Goal: Task Accomplishment & Management: Manage account settings

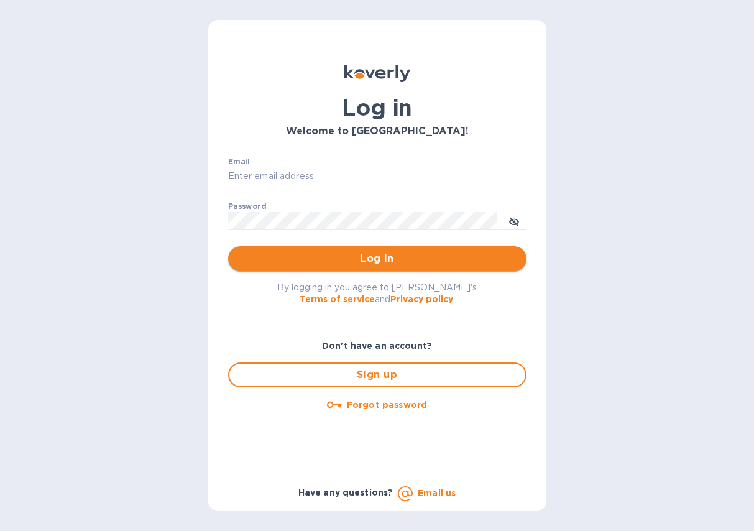
type input "[EMAIL_ADDRESS][DOMAIN_NAME]"
click at [362, 261] on span "Log in" at bounding box center [377, 258] width 278 height 15
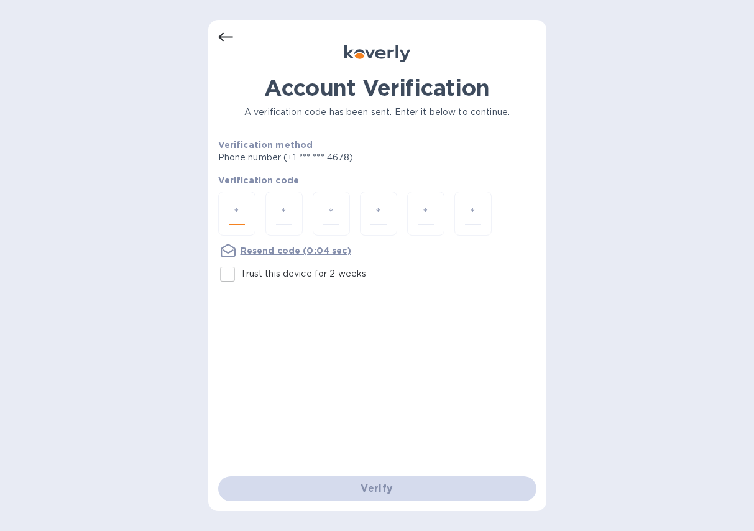
click at [240, 224] on input "number" at bounding box center [237, 213] width 16 height 23
type input "7"
type input "4"
type input "0"
type input "5"
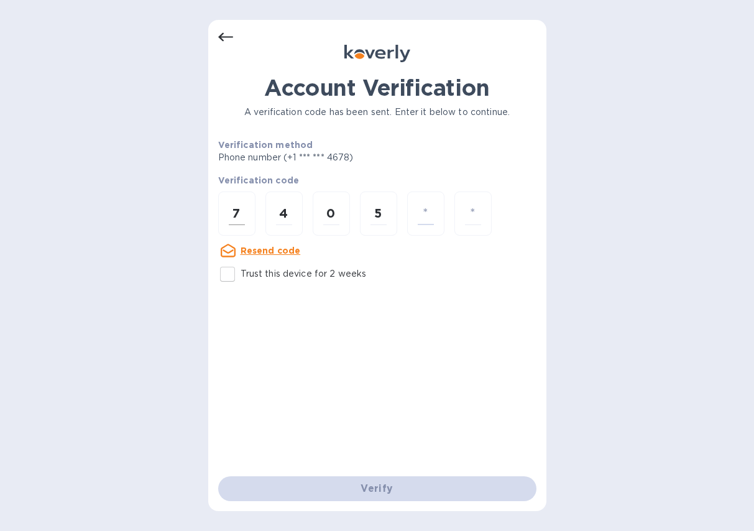
type input "6"
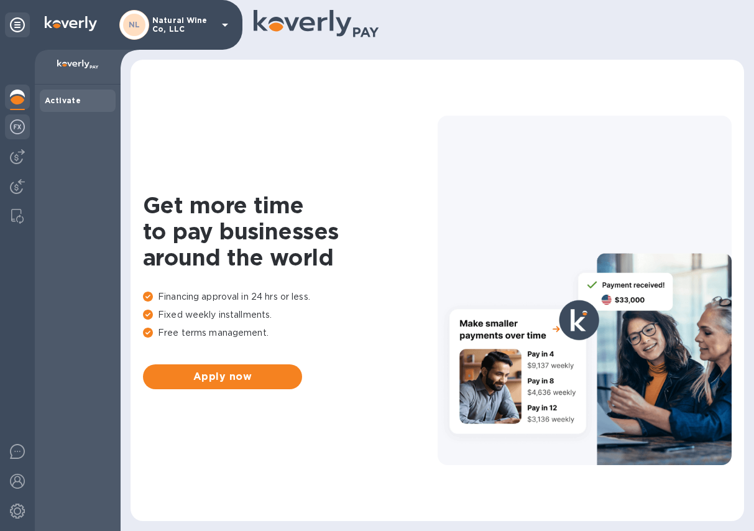
click at [12, 127] on img at bounding box center [17, 126] width 15 height 15
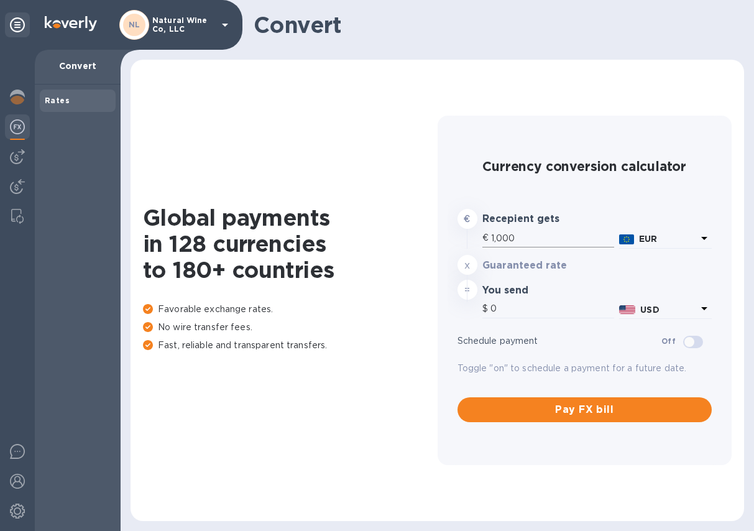
type input "1,181.29"
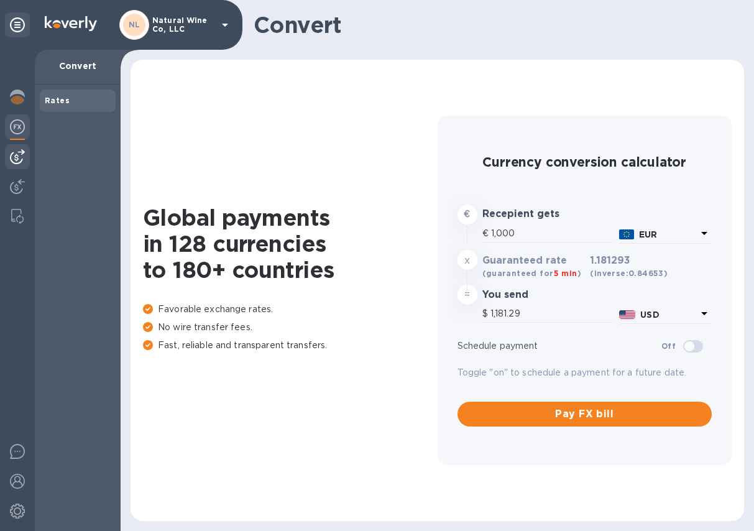
click at [24, 161] on img at bounding box center [17, 156] width 15 height 15
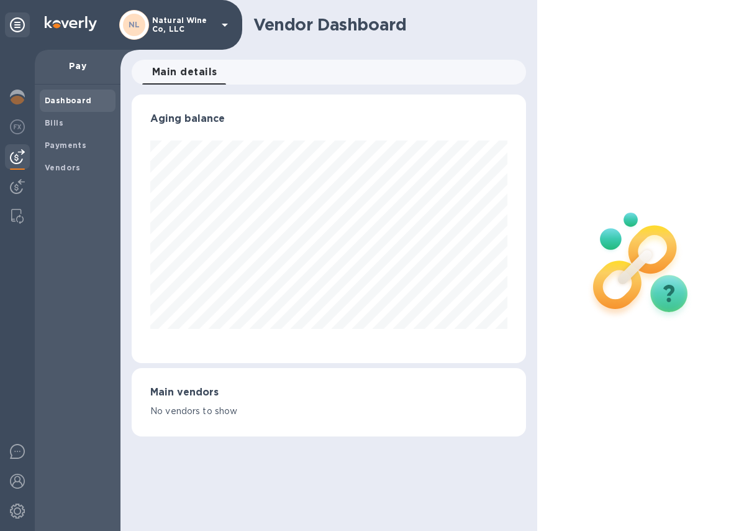
scroll to position [268, 394]
click at [18, 128] on img at bounding box center [17, 126] width 15 height 15
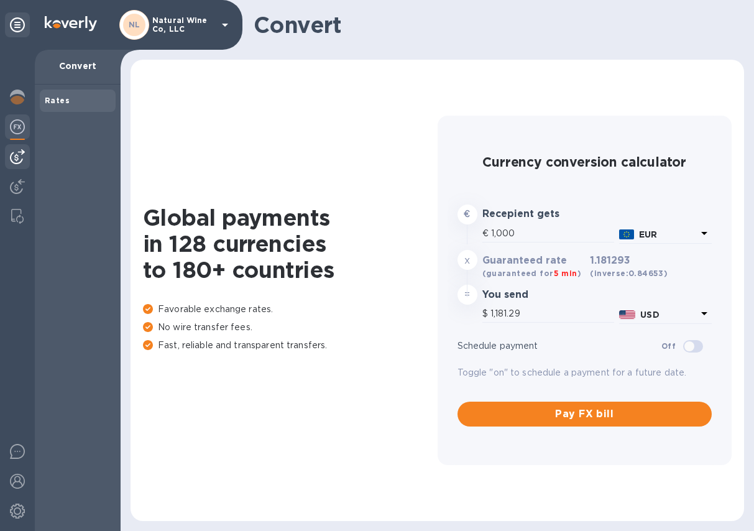
click at [18, 158] on img at bounding box center [17, 156] width 15 height 15
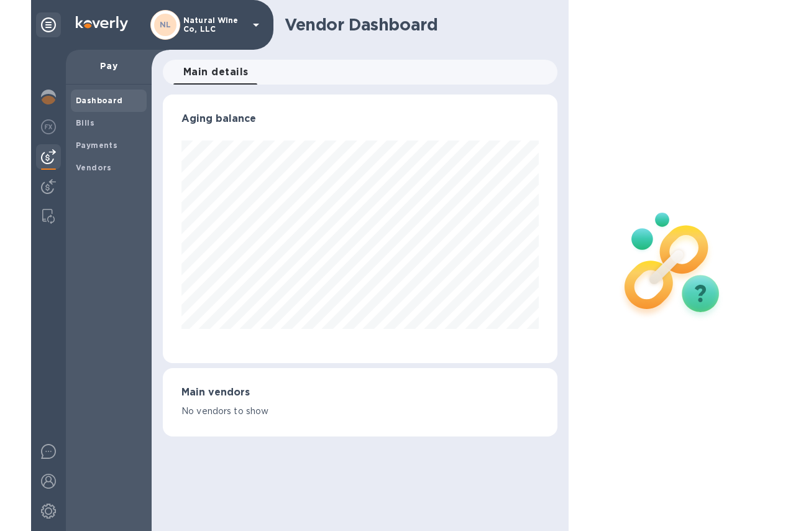
scroll to position [268, 394]
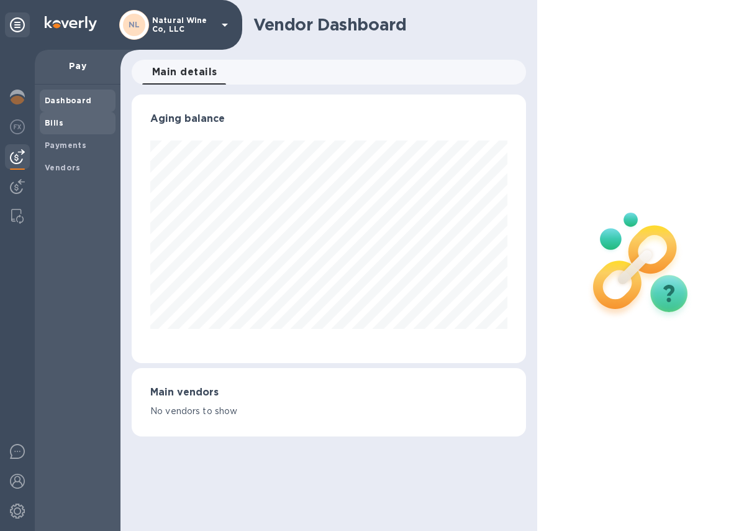
click at [52, 122] on b "Bills" at bounding box center [54, 122] width 19 height 9
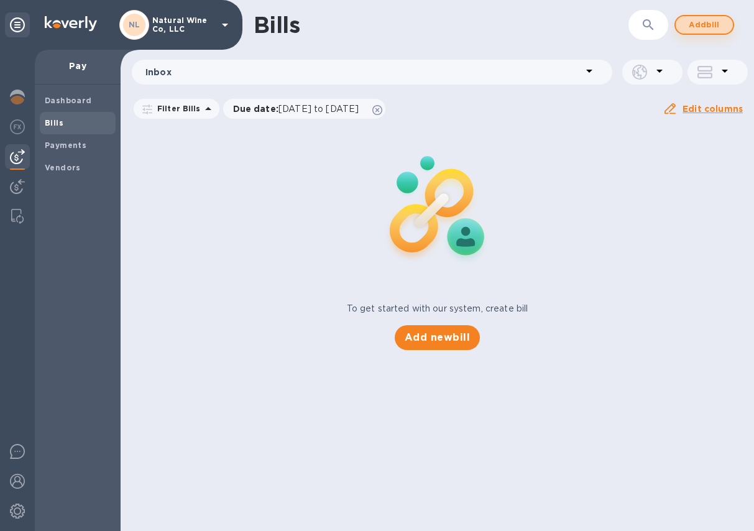
click at [717, 30] on span "Add bill" at bounding box center [703, 24] width 37 height 15
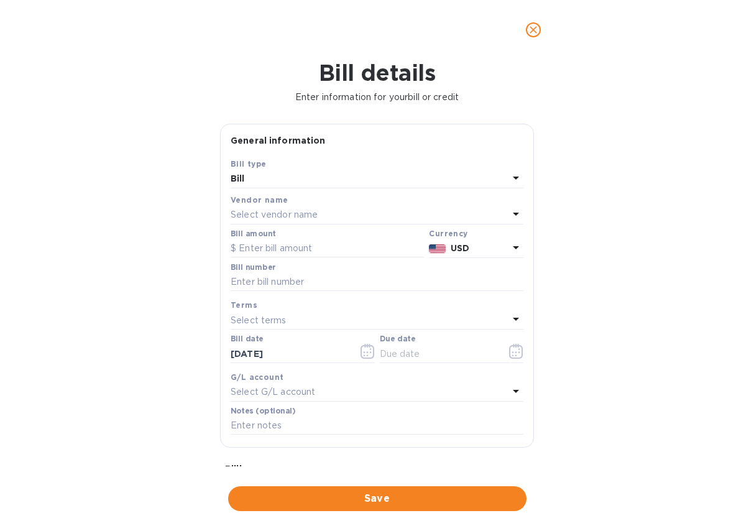
click at [264, 216] on p "Select vendor name" at bounding box center [274, 214] width 87 height 13
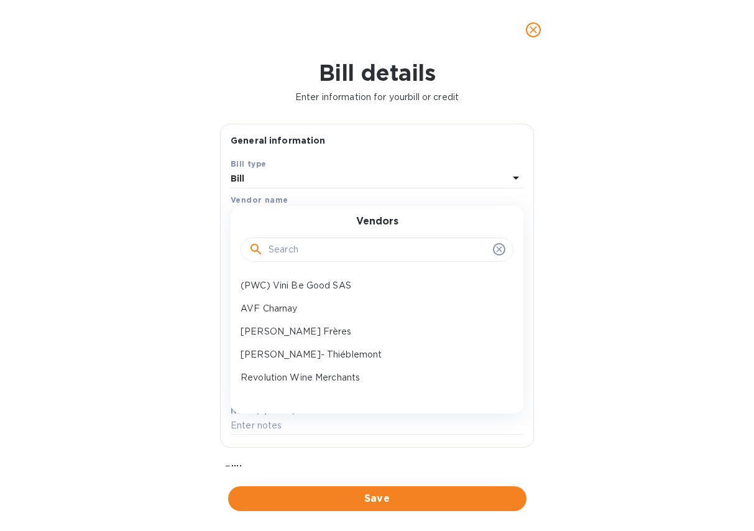
click at [290, 254] on input "text" at bounding box center [377, 249] width 219 height 19
type input "vigner"
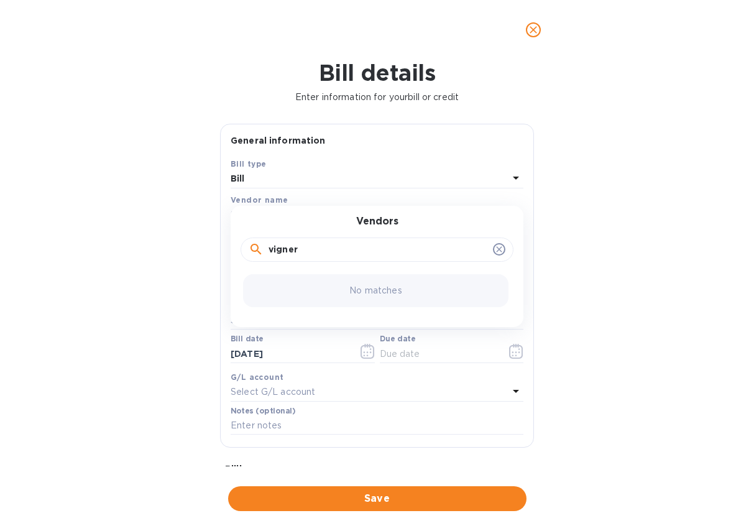
click at [531, 29] on icon "close" at bounding box center [533, 30] width 12 height 12
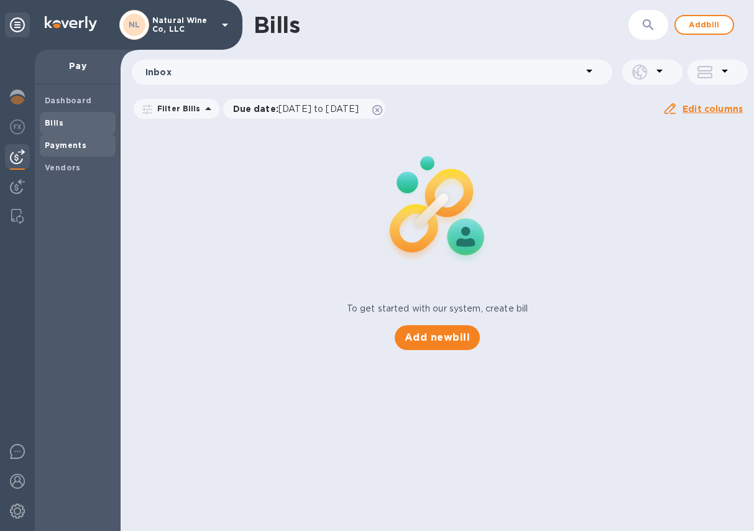
click at [78, 142] on b "Payments" at bounding box center [66, 144] width 42 height 9
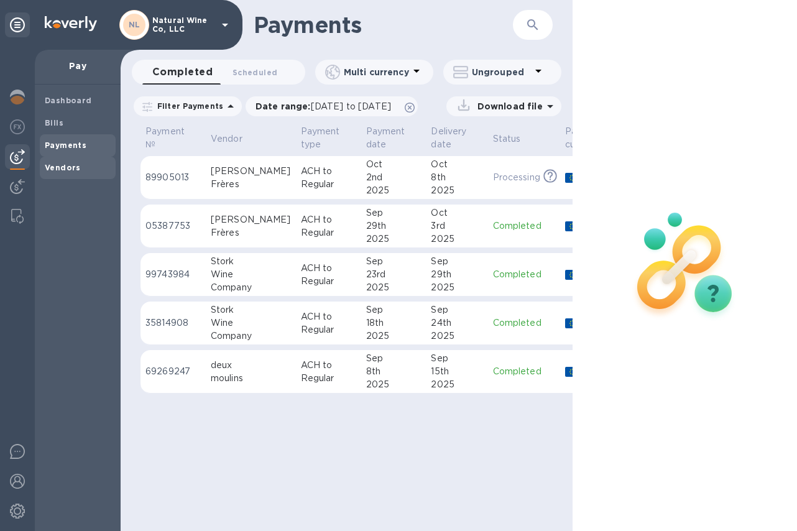
click at [65, 165] on b "Vendors" at bounding box center [63, 167] width 36 height 9
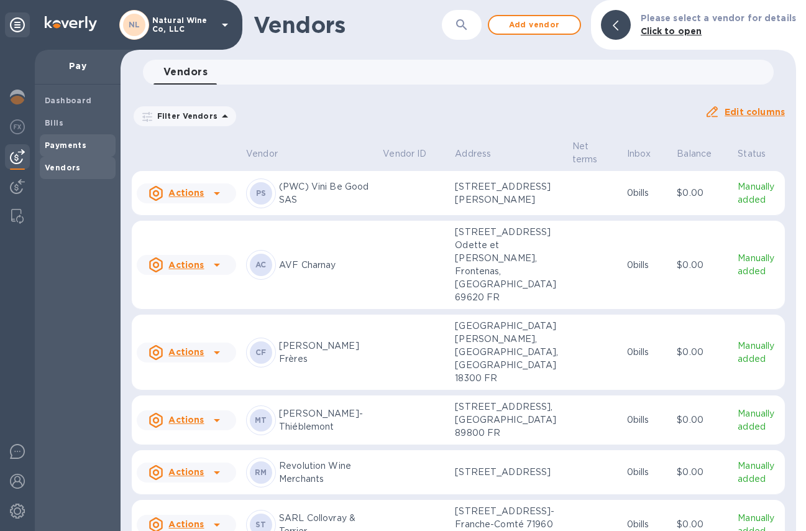
click at [77, 135] on div "Payments" at bounding box center [78, 145] width 76 height 22
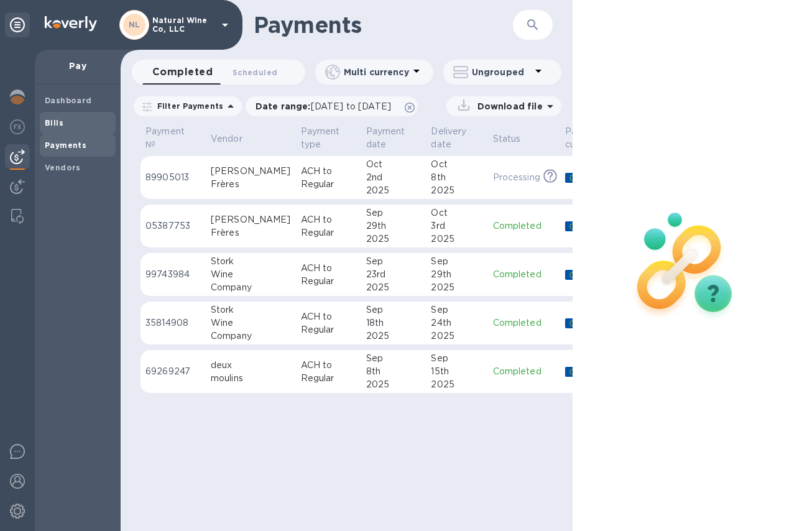
click at [71, 126] on span "Bills" at bounding box center [78, 123] width 66 height 12
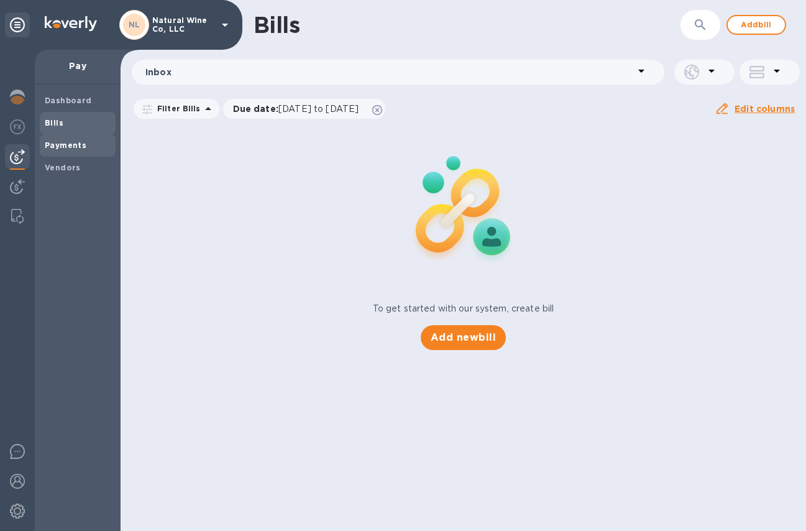
click at [80, 143] on b "Payments" at bounding box center [66, 144] width 42 height 9
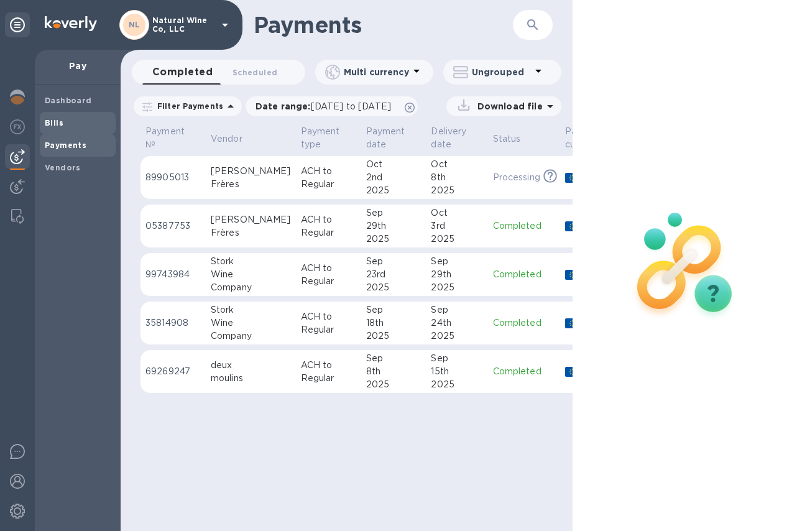
click at [60, 117] on span "Bills" at bounding box center [54, 123] width 19 height 12
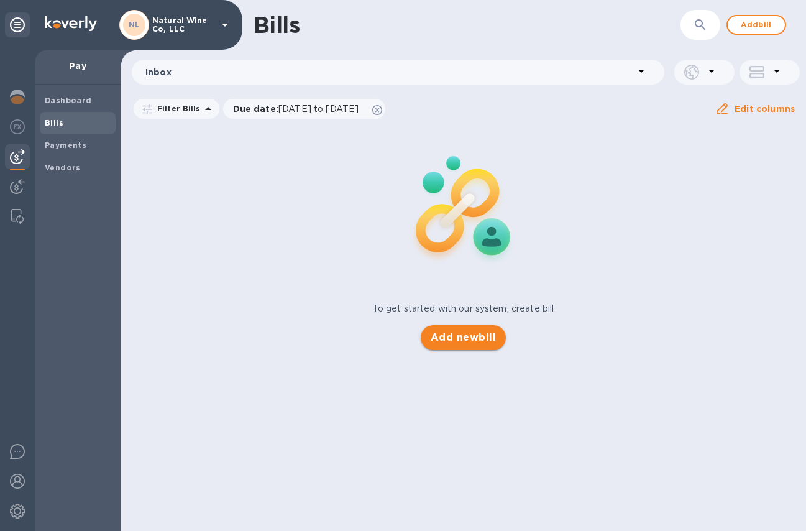
click at [454, 339] on span "Add new bill" at bounding box center [463, 337] width 65 height 15
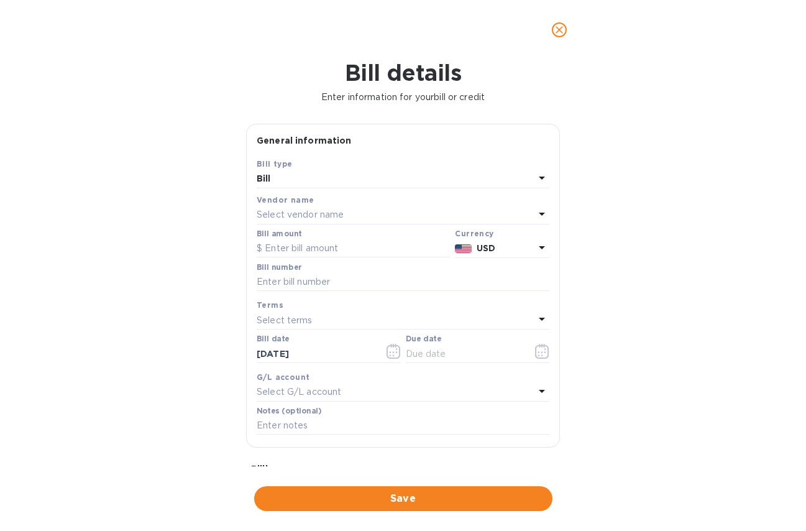
click at [284, 211] on p "Select vendor name" at bounding box center [300, 214] width 87 height 13
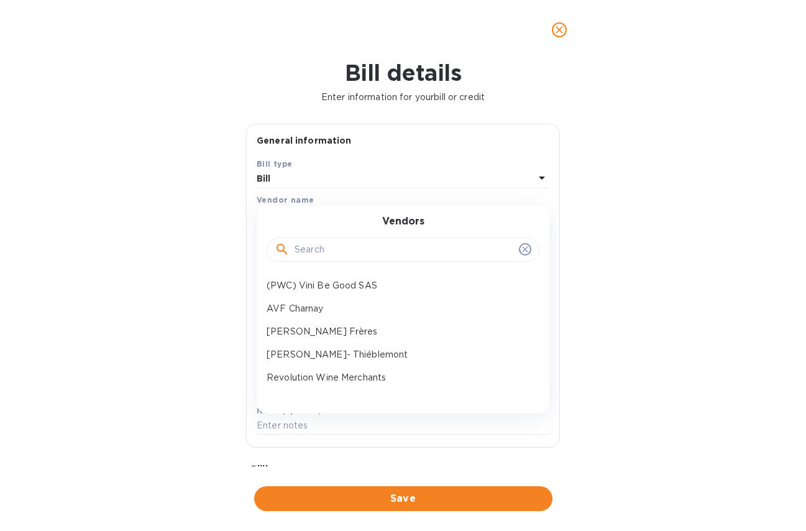
click at [334, 253] on input "text" at bounding box center [404, 249] width 219 height 19
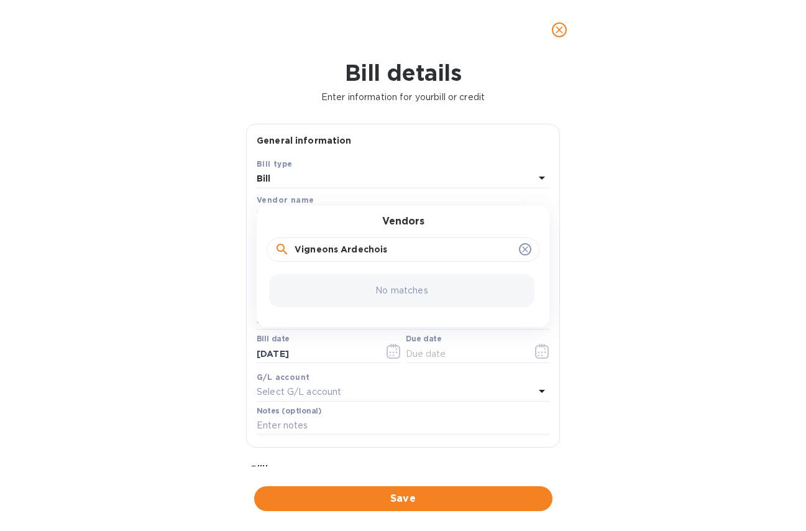
type input "Vigneons Ardechois"
click at [522, 251] on icon at bounding box center [525, 250] width 6 height 6
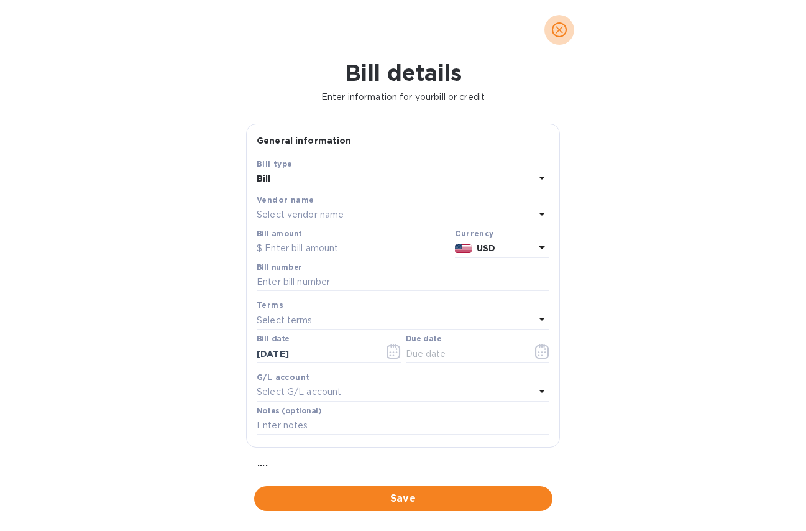
click at [559, 30] on icon "close" at bounding box center [559, 29] width 7 height 7
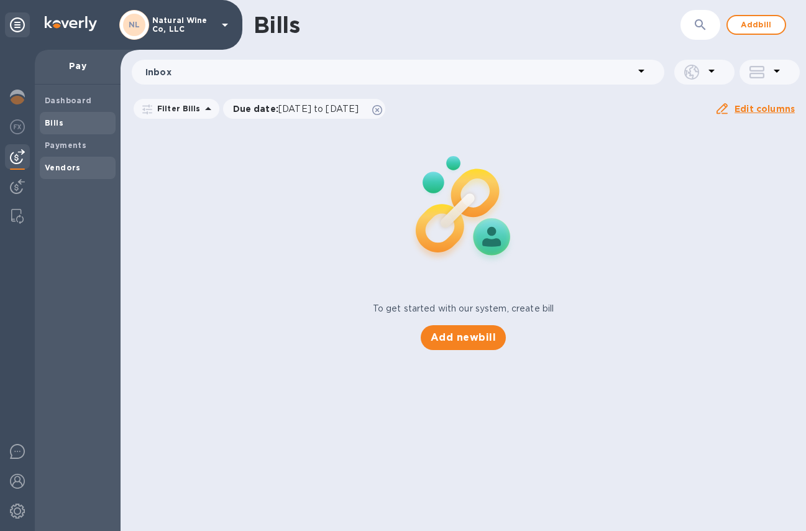
click at [86, 165] on span "Vendors" at bounding box center [78, 168] width 66 height 12
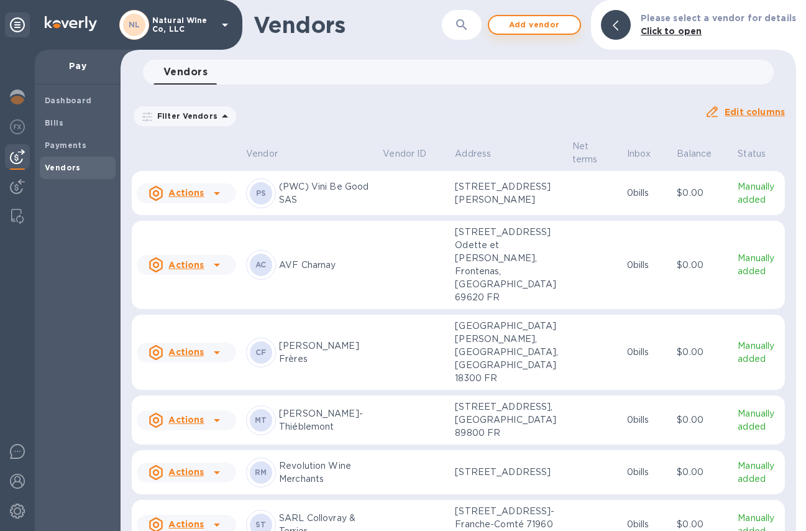
click at [551, 27] on span "Add vendor" at bounding box center [534, 24] width 71 height 15
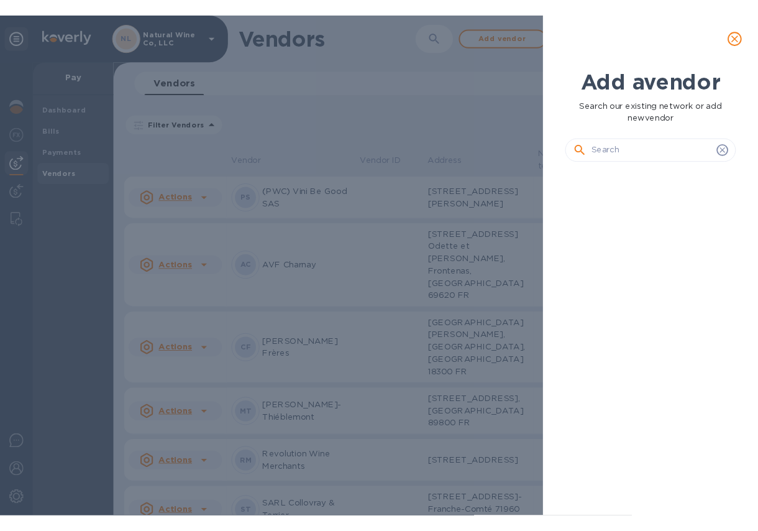
scroll to position [323, 187]
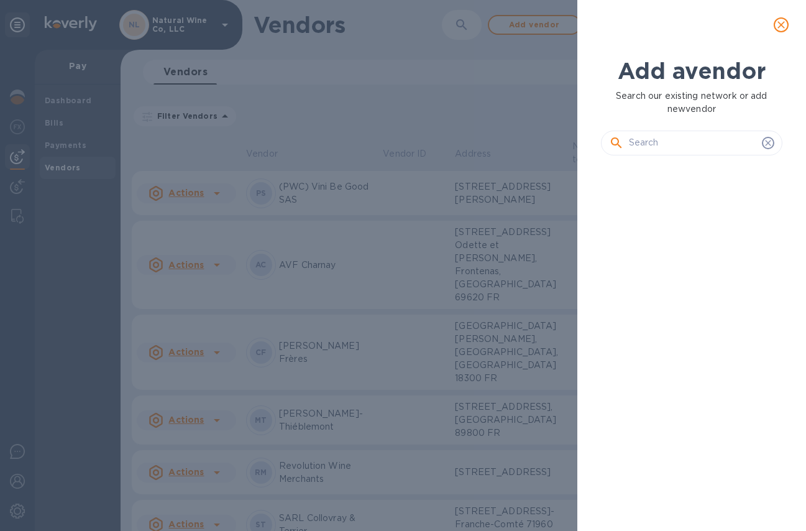
click at [645, 145] on input "text" at bounding box center [693, 143] width 128 height 19
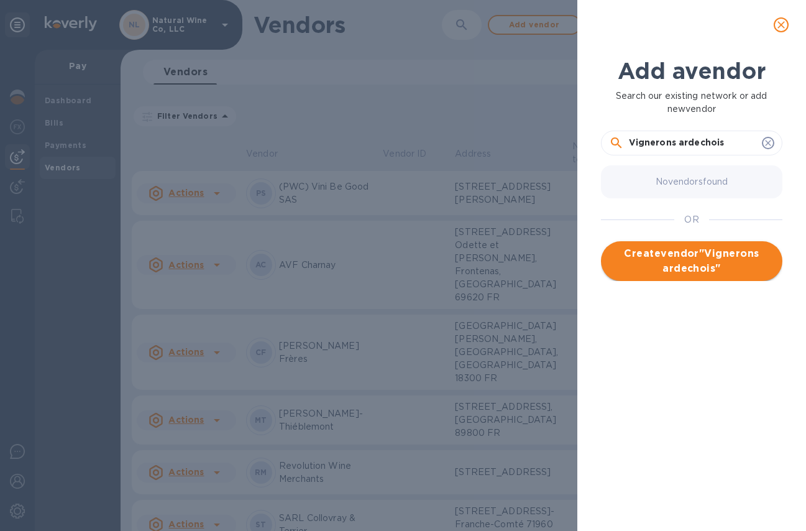
type input "Vignerons ardechois"
click at [643, 255] on span "Create vendor " Vignerons ardechois "" at bounding box center [692, 261] width 162 height 30
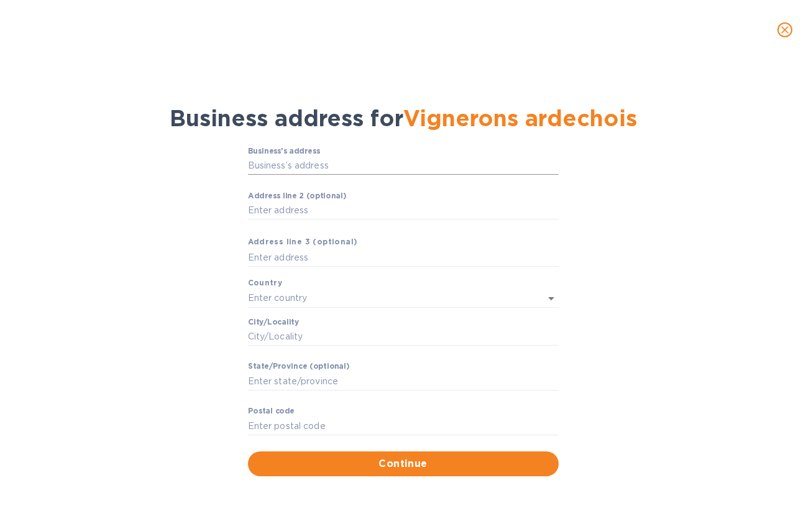
click at [263, 161] on input "Business’s аddress" at bounding box center [403, 166] width 311 height 19
paste input "[STREET_ADDRESS][PERSON_NAME]"
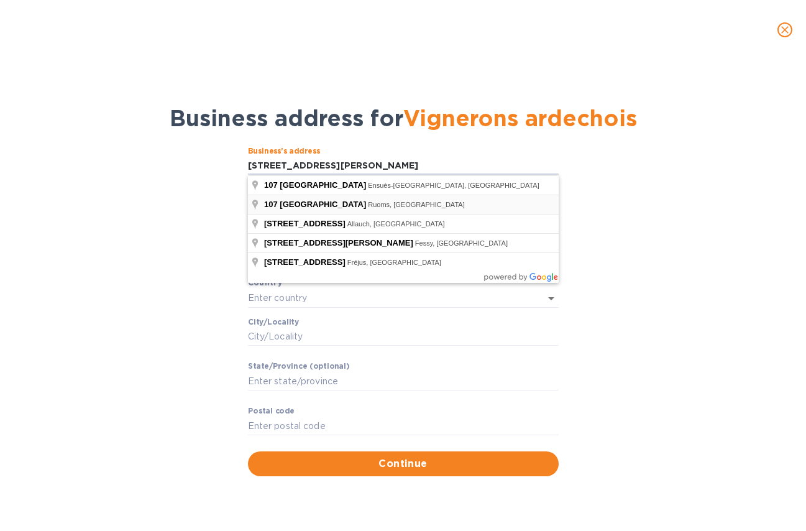
type input "[STREET_ADDRESS]"
type input "[GEOGRAPHIC_DATA]"
type input "Ruoms"
type input "Auvergne-[GEOGRAPHIC_DATA]"
type input "07120"
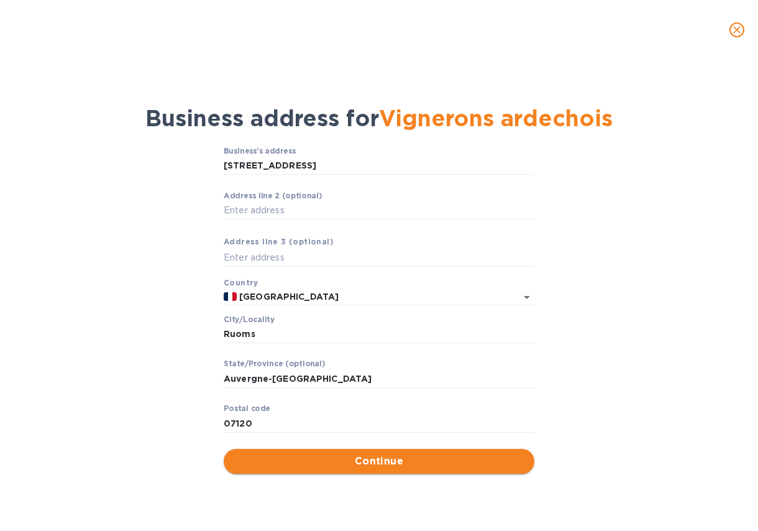
click at [372, 464] on span "Continue" at bounding box center [379, 461] width 291 height 15
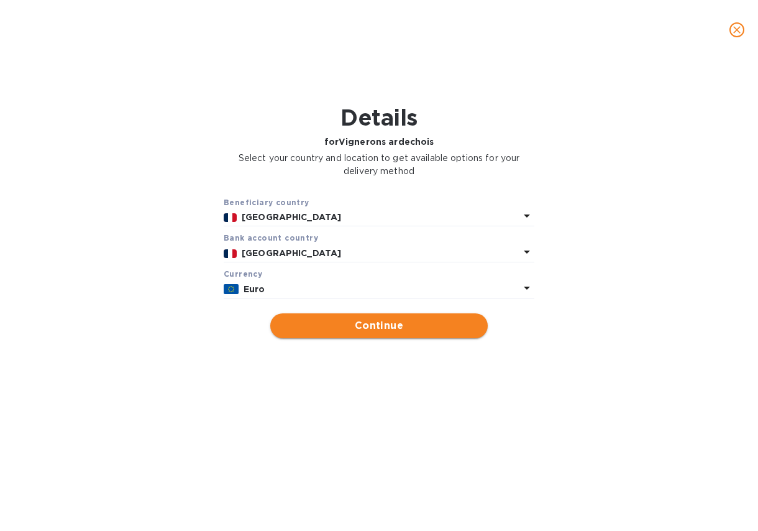
click at [360, 329] on span "Continue" at bounding box center [379, 325] width 198 height 15
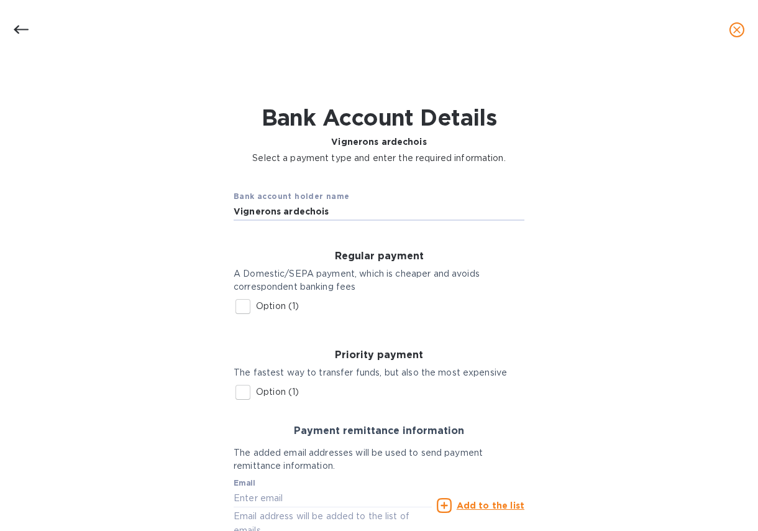
drag, startPoint x: 332, startPoint y: 213, endPoint x: 213, endPoint y: 211, distance: 119.9
click at [205, 211] on div "Bank account holder name Vignerons ardechois Regular payment A Domestic/SEPA pa…" at bounding box center [379, 392] width 726 height 441
paste input "L'Union des Vignerons Ardè"
type input "L'Union des Vignerons Ardèchois"
click at [236, 306] on input "Option (1)" at bounding box center [243, 306] width 26 height 26
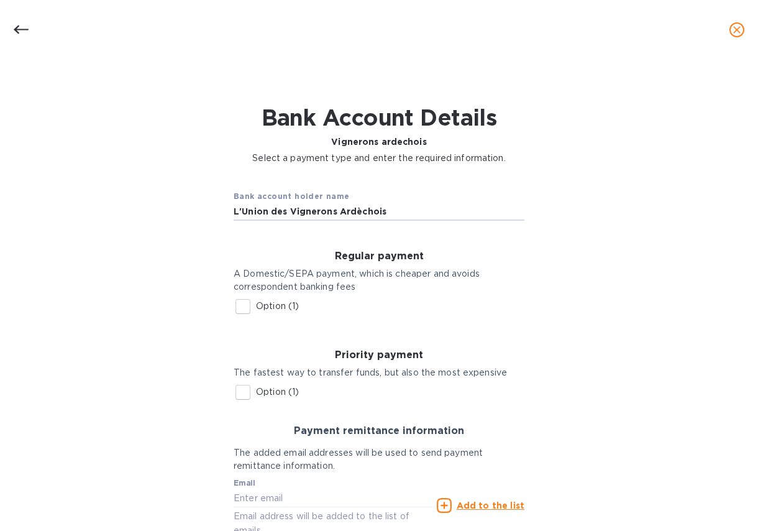
checkbox input "true"
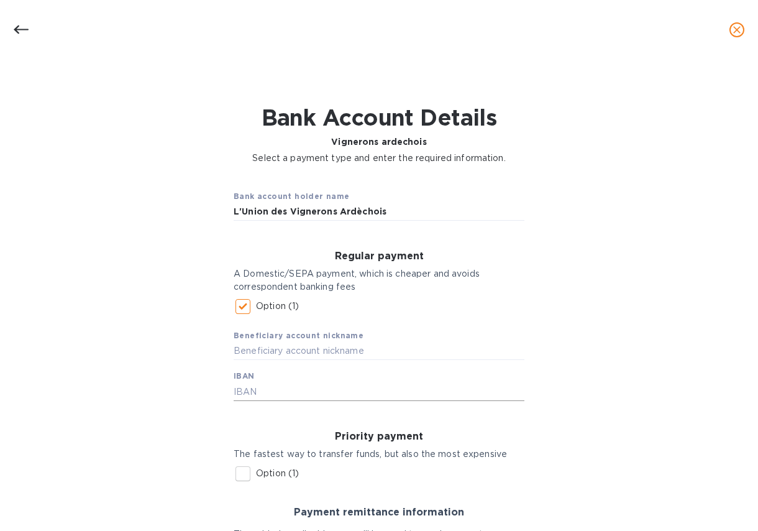
click at [249, 385] on input "text" at bounding box center [379, 391] width 291 height 19
paste input "[FINANCIAL_ID]"
type input "[FINANCIAL_ID]"
click at [273, 350] on input "text" at bounding box center [379, 351] width 291 height 19
drag, startPoint x: 282, startPoint y: 350, endPoint x: 227, endPoint y: 350, distance: 54.1
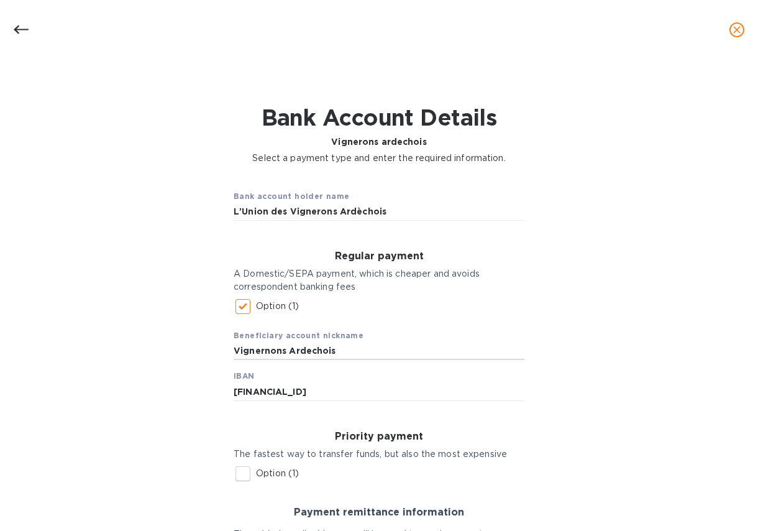
click at [227, 350] on div "Regular payment A Domestic/SEPA payment, which is cheaper and avoids correspond…" at bounding box center [379, 325] width 311 height 170
drag, startPoint x: 367, startPoint y: 349, endPoint x: 183, endPoint y: 356, distance: 184.1
click at [183, 356] on div "Bank account holder name L'Union des Vignerons Ardèchois Regular payment A Dome…" at bounding box center [379, 433] width 726 height 523
type input "Vignernons Ardechoi"
drag, startPoint x: 337, startPoint y: 352, endPoint x: 201, endPoint y: 352, distance: 136.1
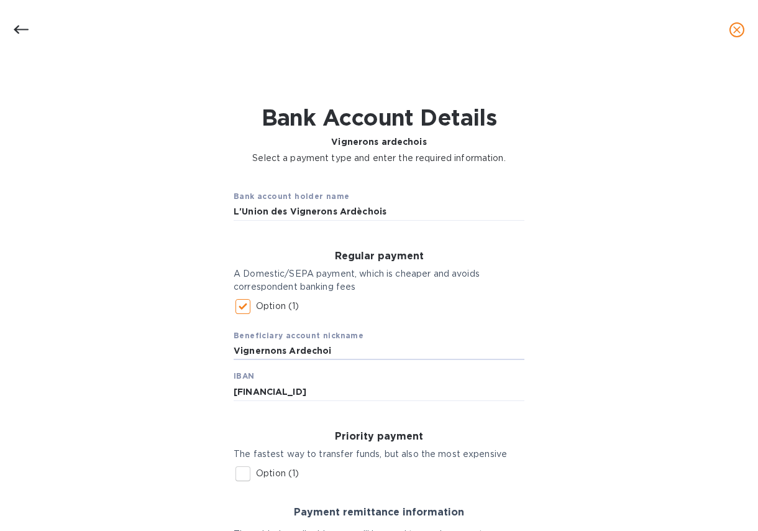
click at [201, 352] on div "Bank account holder name L'Union des Vignerons Ardèchois Regular payment A Dome…" at bounding box center [379, 433] width 726 height 523
drag, startPoint x: 387, startPoint y: 211, endPoint x: 286, endPoint y: 210, distance: 100.1
click at [286, 210] on input "L'Union des Vignerons Ardèchois" at bounding box center [379, 212] width 291 height 19
drag, startPoint x: 247, startPoint y: 349, endPoint x: 308, endPoint y: 352, distance: 61.0
click at [247, 349] on input "text" at bounding box center [379, 351] width 291 height 19
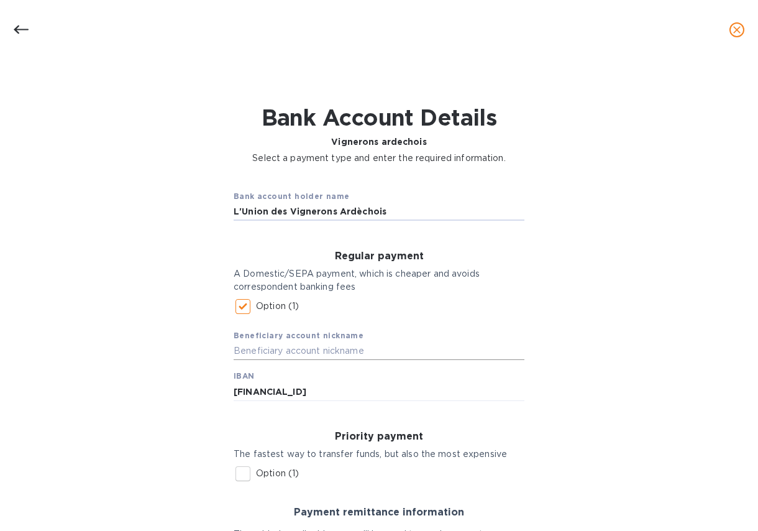
paste input "Vignerons Ardèchois"
click at [300, 350] on input "Vignerons Ardèchois" at bounding box center [379, 351] width 291 height 19
click at [428, 344] on input "Vignerons Ardechois" at bounding box center [379, 351] width 291 height 19
type input "Vignerons Ardechois"
click at [436, 382] on input "[FINANCIAL_ID]" at bounding box center [379, 391] width 291 height 19
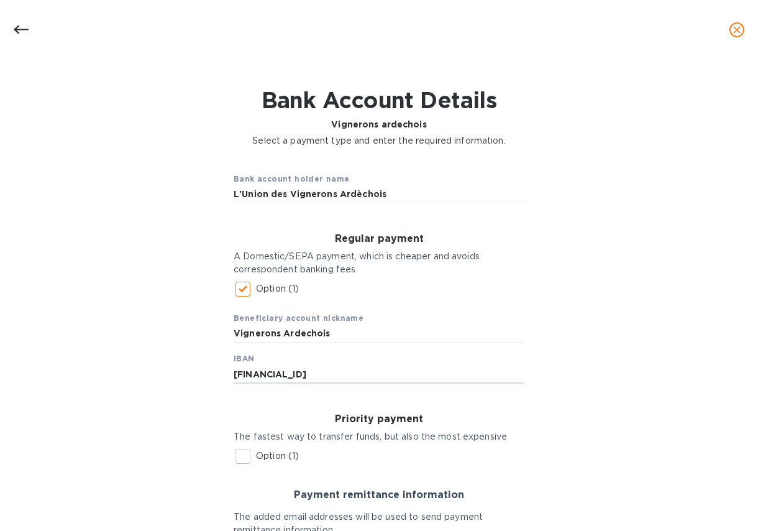
scroll to position [188, 0]
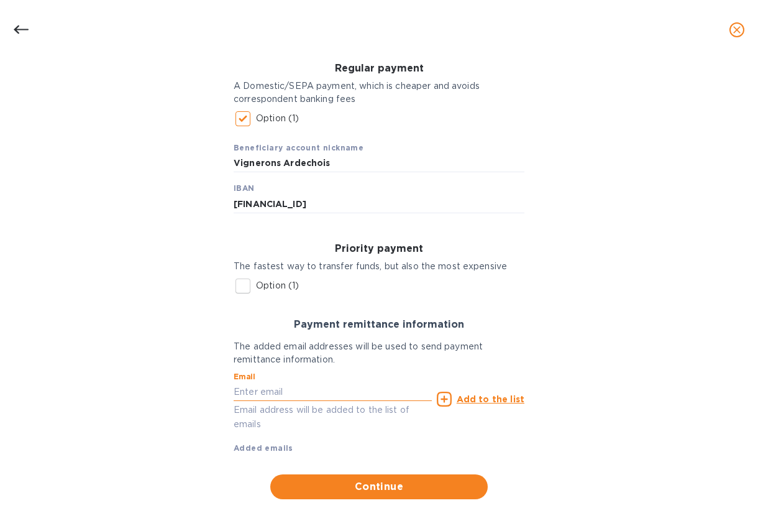
click at [270, 395] on input "text" at bounding box center [333, 391] width 198 height 19
paste input "[PERSON_NAME][EMAIL_ADDRESS][DOMAIN_NAME]"
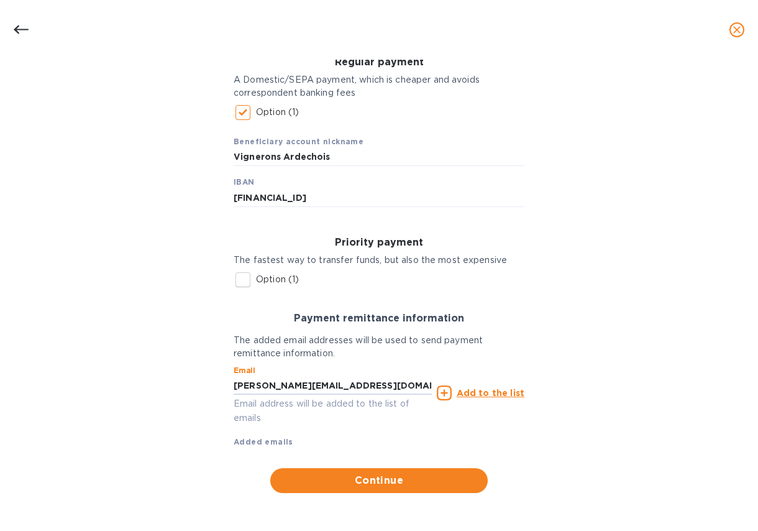
scroll to position [195, 0]
type input "[PERSON_NAME][EMAIL_ADDRESS][DOMAIN_NAME]"
click at [356, 479] on span "Continue" at bounding box center [379, 479] width 198 height 15
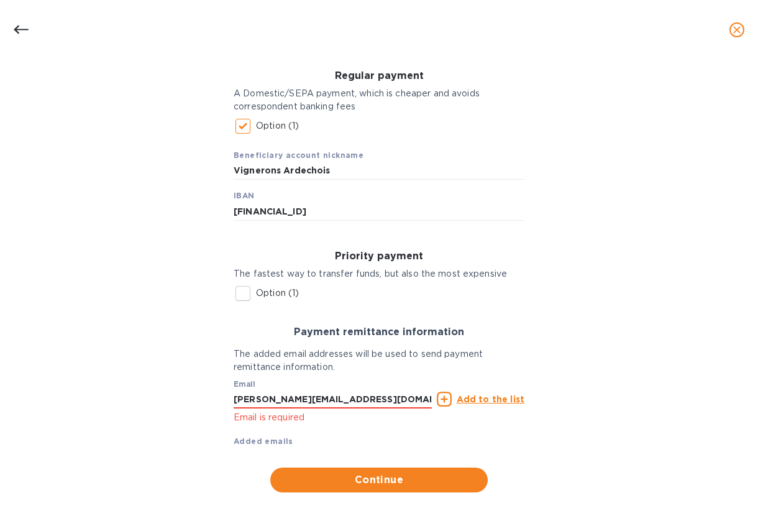
click at [480, 400] on u "Add to the list" at bounding box center [491, 399] width 68 height 10
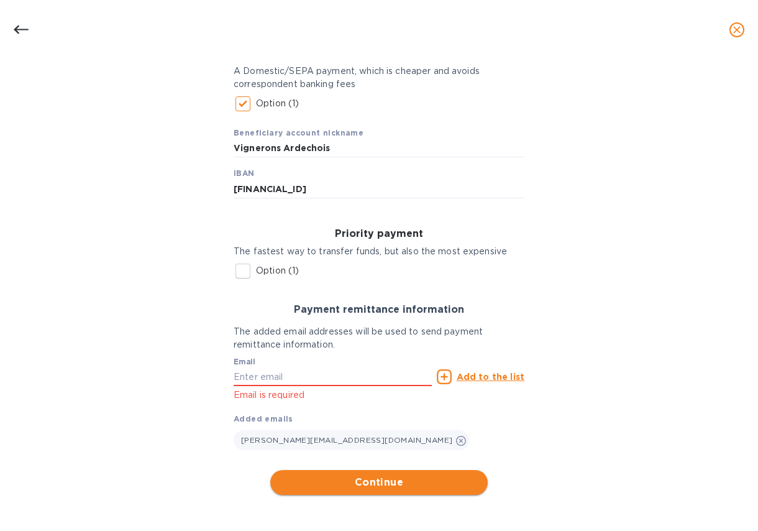
scroll to position [205, 0]
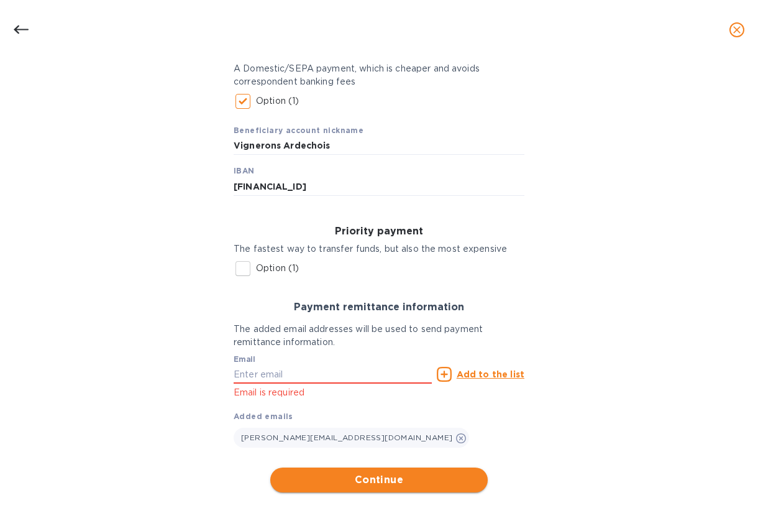
click at [366, 481] on span "Continue" at bounding box center [379, 479] width 198 height 15
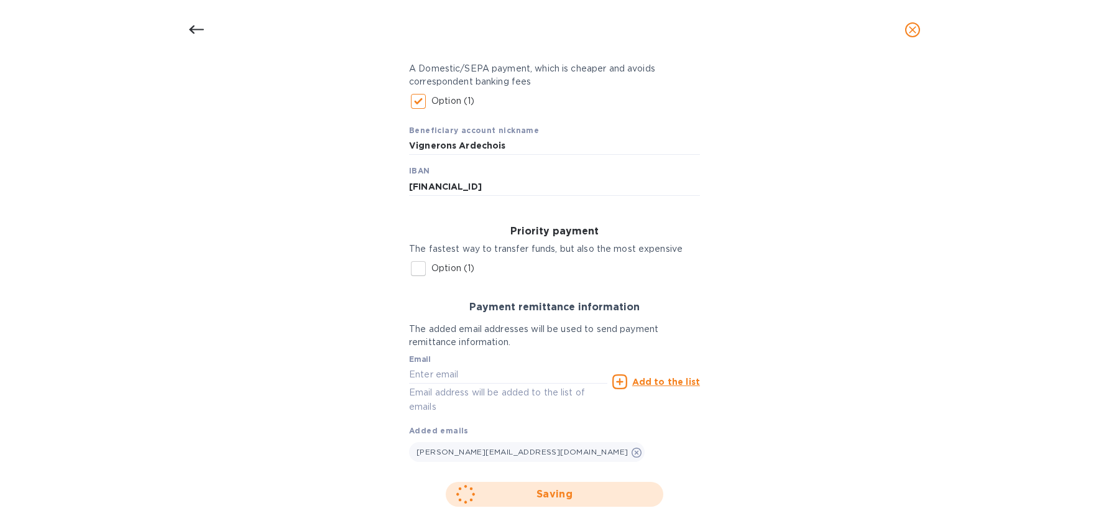
scroll to position [0, 0]
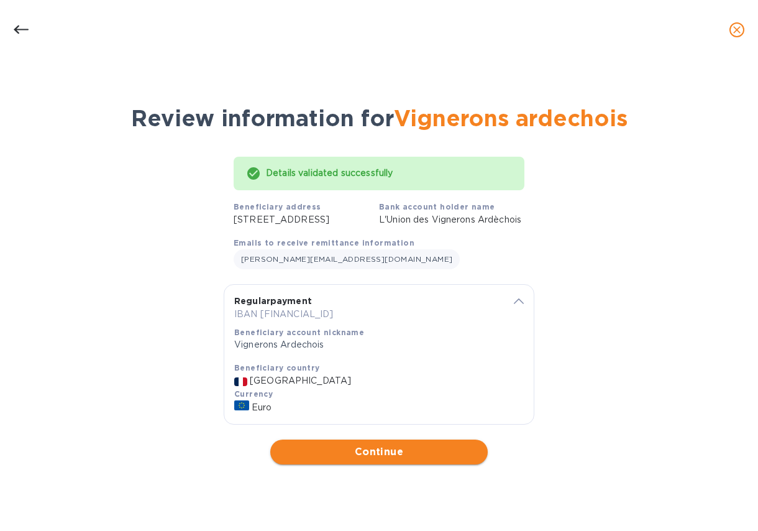
click at [421, 459] on span "Continue" at bounding box center [379, 451] width 198 height 15
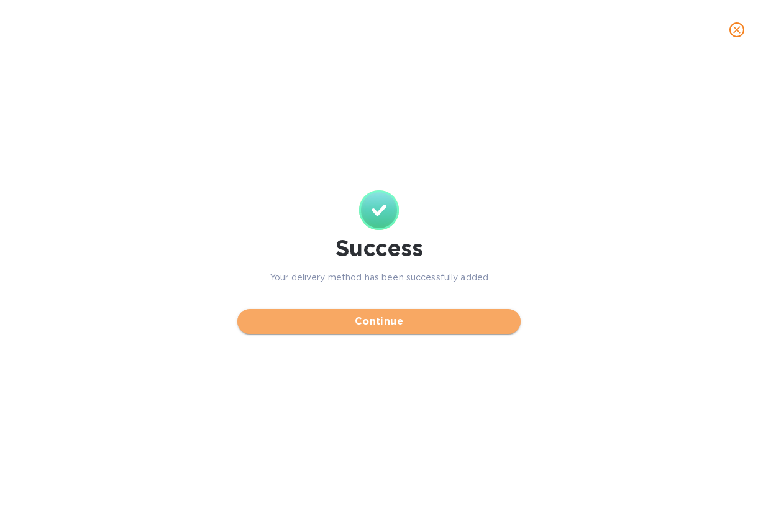
click at [465, 326] on span "Continue" at bounding box center [378, 321] width 263 height 15
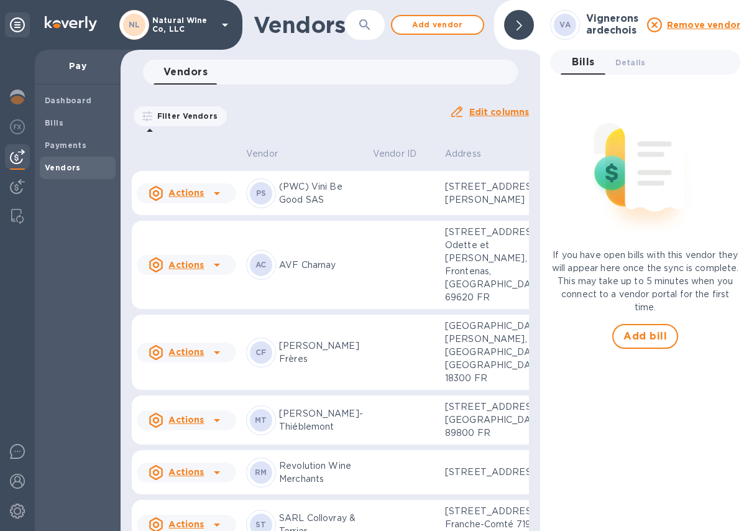
drag, startPoint x: 521, startPoint y: 27, endPoint x: 522, endPoint y: 43, distance: 16.2
click at [521, 27] on div at bounding box center [519, 25] width 30 height 30
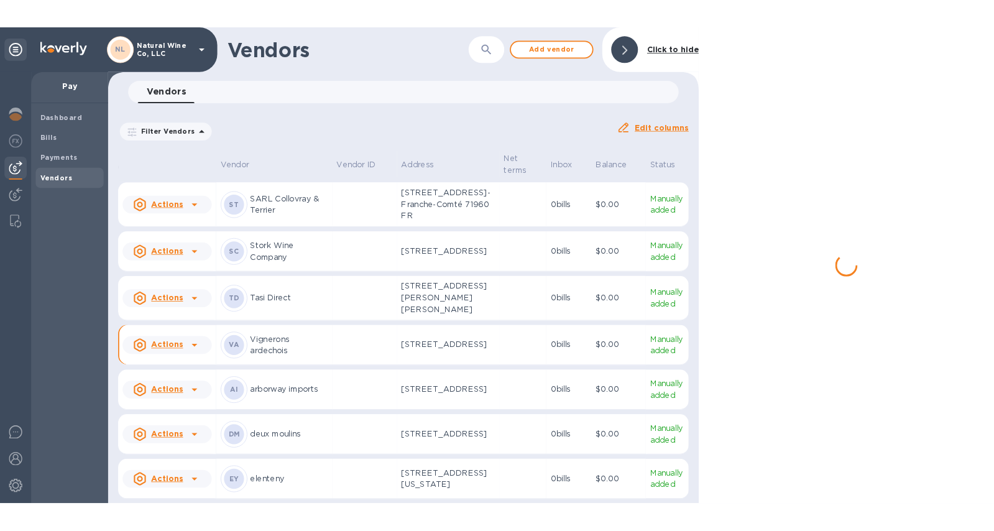
scroll to position [386, 0]
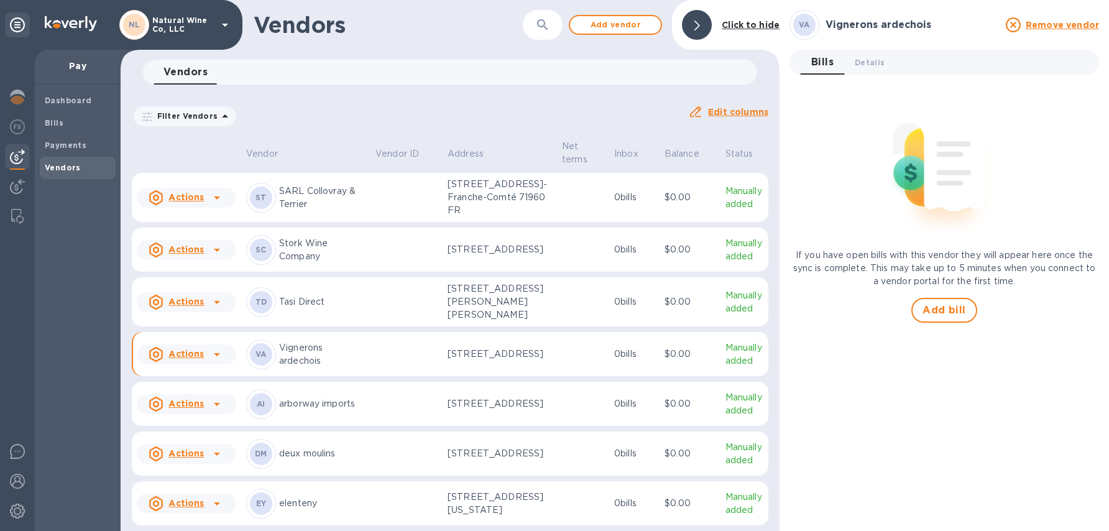
click at [219, 362] on icon at bounding box center [216, 354] width 15 height 15
click at [208, 416] on b "Add new bill" at bounding box center [201, 416] width 58 height 10
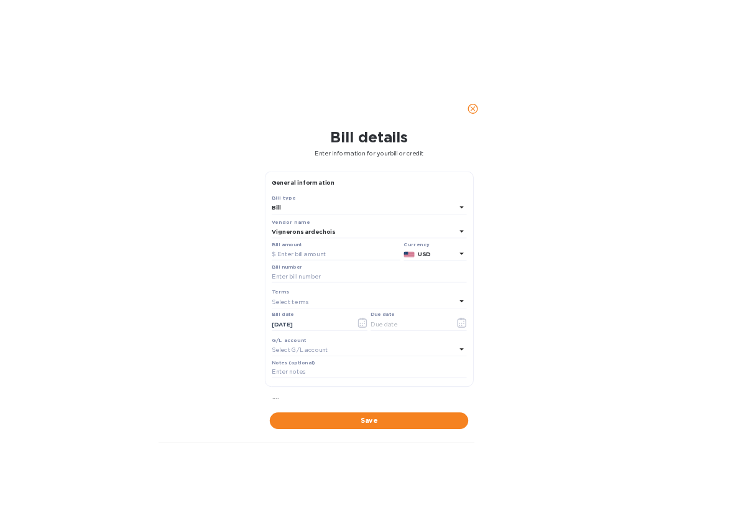
scroll to position [529, 0]
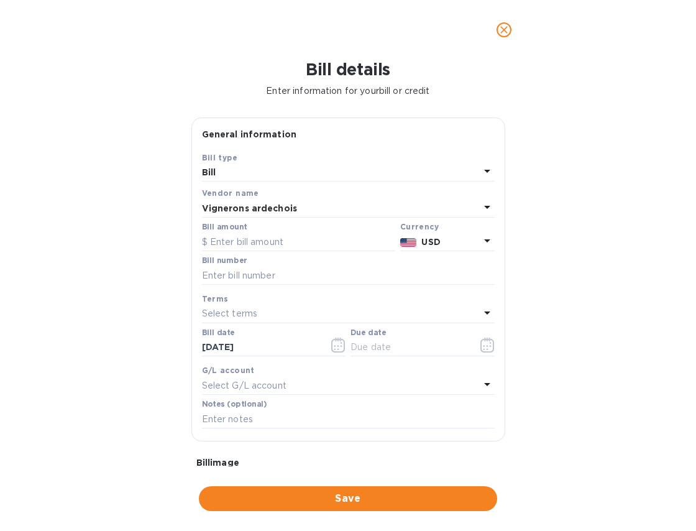
click at [508, 27] on icon "close" at bounding box center [504, 30] width 12 height 12
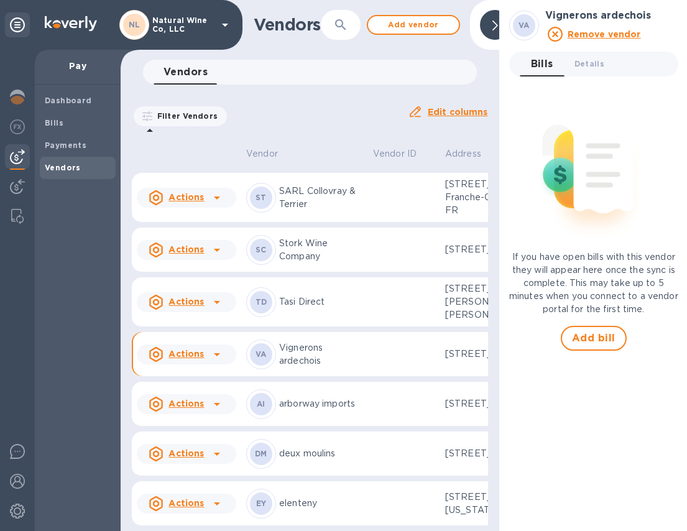
drag, startPoint x: 495, startPoint y: 27, endPoint x: 501, endPoint y: 40, distance: 13.9
click at [495, 27] on icon at bounding box center [495, 26] width 6 height 10
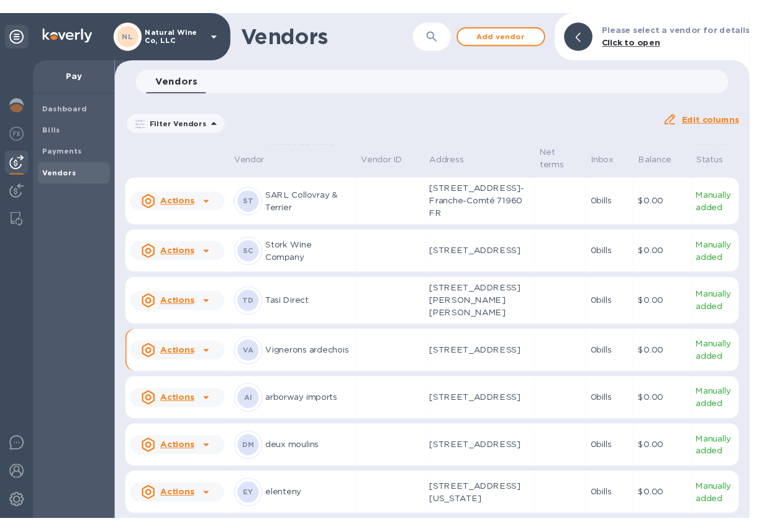
scroll to position [360, 0]
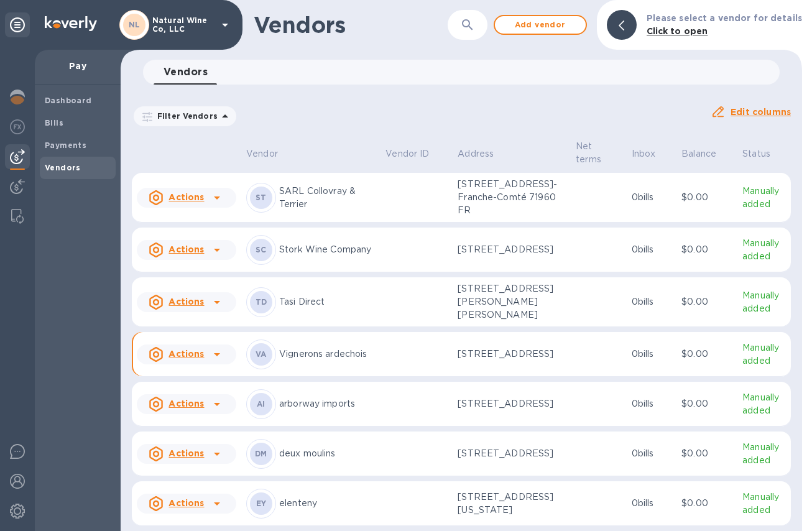
click at [304, 355] on p "Vignerons ardechois" at bounding box center [327, 353] width 96 height 13
click at [220, 358] on icon at bounding box center [216, 354] width 15 height 15
click at [318, 356] on div at bounding box center [406, 265] width 812 height 531
click at [265, 357] on b "VA" at bounding box center [260, 353] width 11 height 9
click at [488, 350] on p "[STREET_ADDRESS]" at bounding box center [511, 353] width 108 height 13
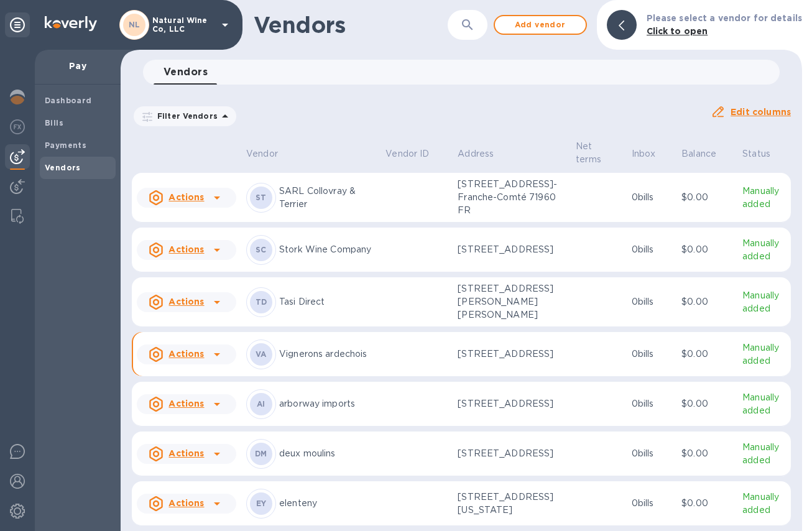
click at [218, 357] on icon at bounding box center [216, 354] width 15 height 15
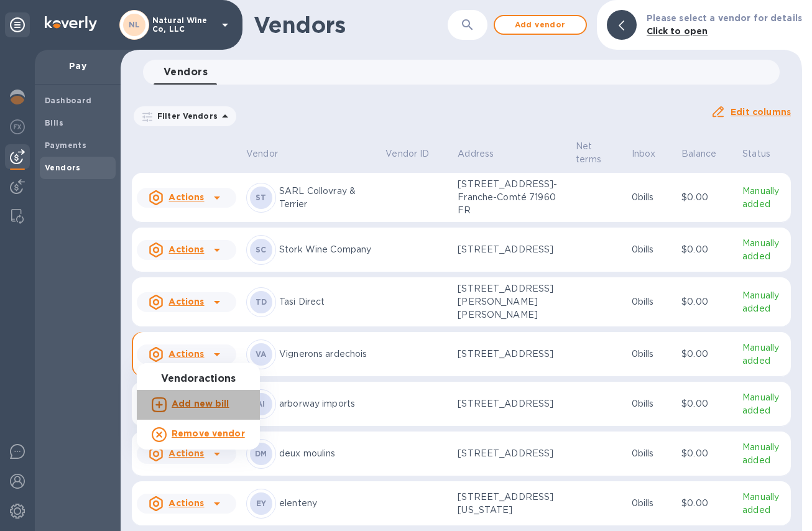
click at [206, 404] on b "Add new bill" at bounding box center [201, 403] width 58 height 10
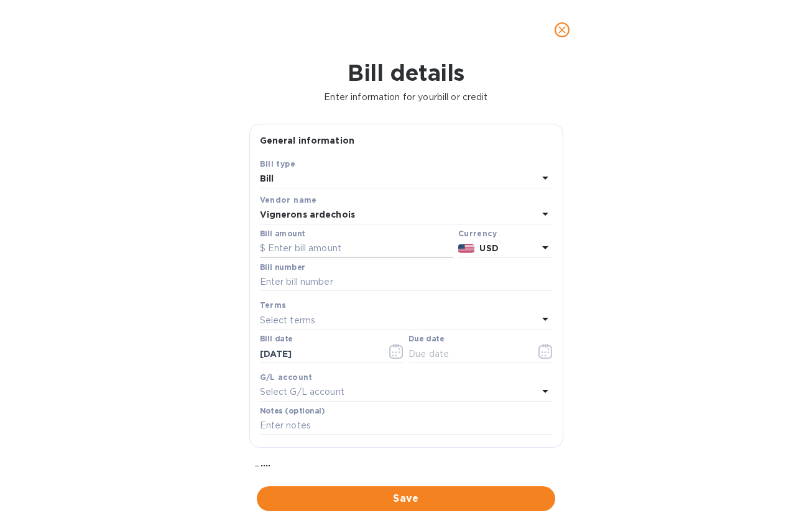
click at [291, 247] on input "text" at bounding box center [356, 248] width 193 height 19
type input "1,574.40"
click at [507, 249] on p "USD" at bounding box center [508, 248] width 58 height 13
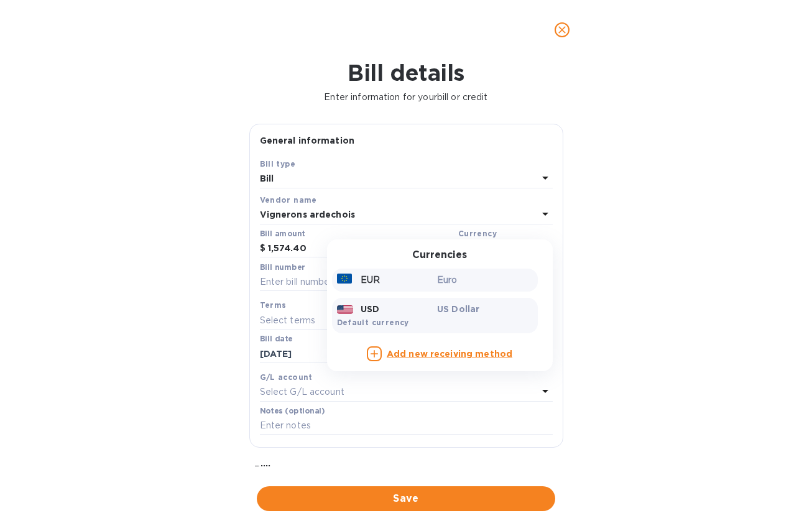
click at [470, 290] on div "EUR Euro" at bounding box center [435, 279] width 206 height 23
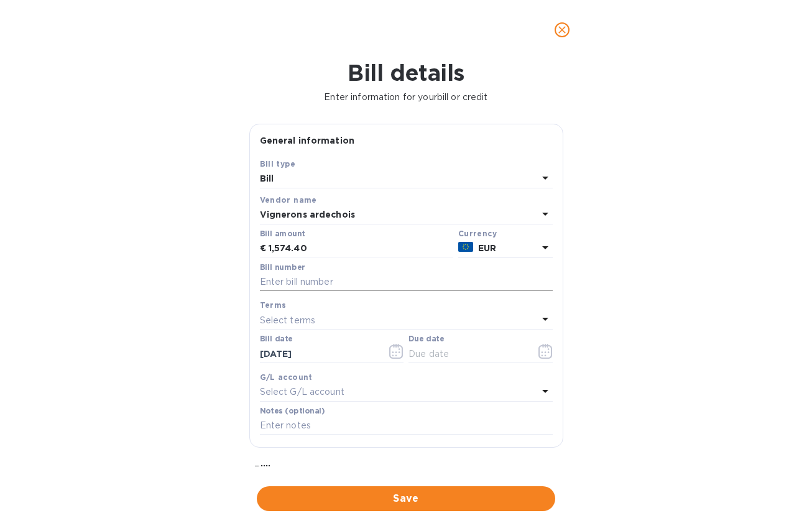
drag, startPoint x: 267, startPoint y: 286, endPoint x: 260, endPoint y: 289, distance: 7.9
click at [267, 286] on input "text" at bounding box center [406, 282] width 293 height 19
click at [290, 285] on input "text" at bounding box center [406, 282] width 293 height 19
paste input "00913774"
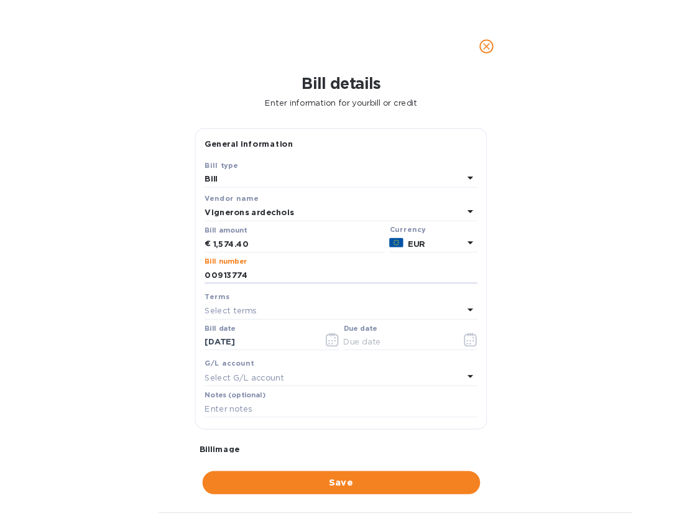
scroll to position [529, 0]
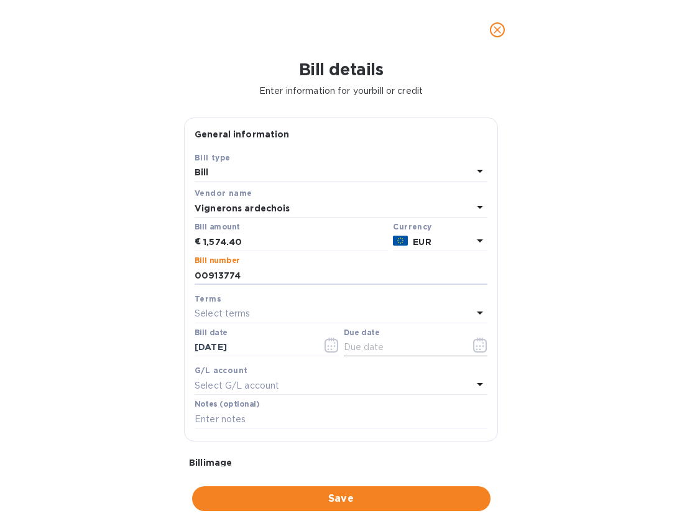
type input "00913774"
click at [409, 348] on input "text" at bounding box center [402, 347] width 117 height 19
click at [473, 347] on icon "button" at bounding box center [480, 344] width 14 height 15
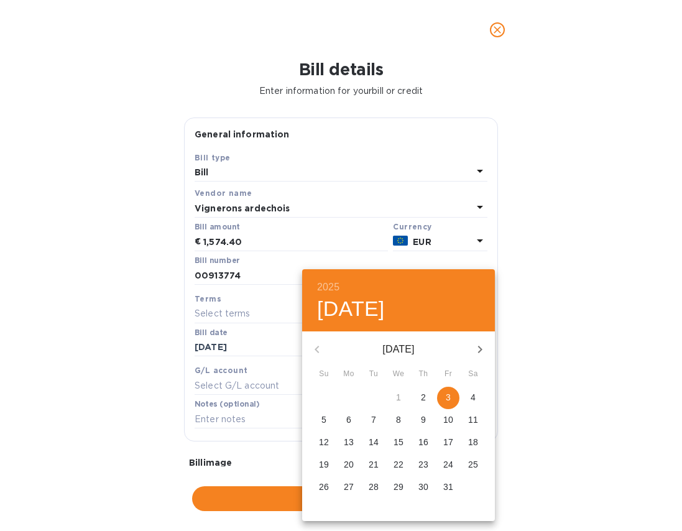
click at [446, 399] on p "3" at bounding box center [448, 397] width 5 height 12
type input "[DATE]"
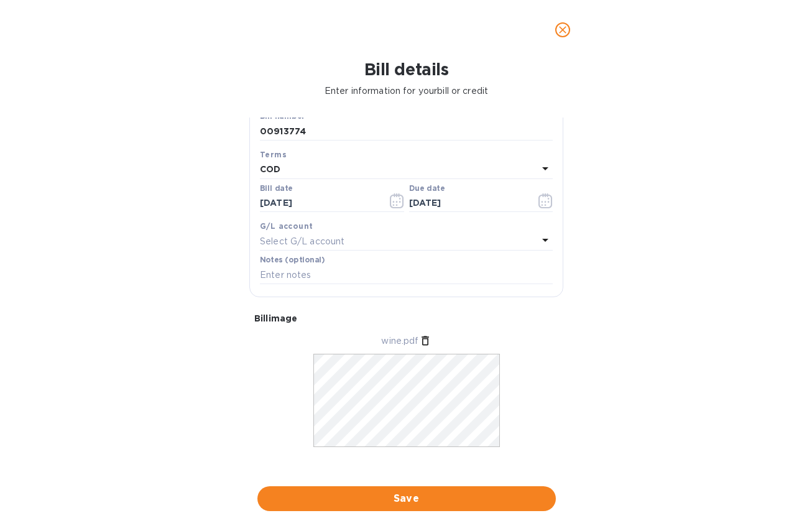
scroll to position [154, 0]
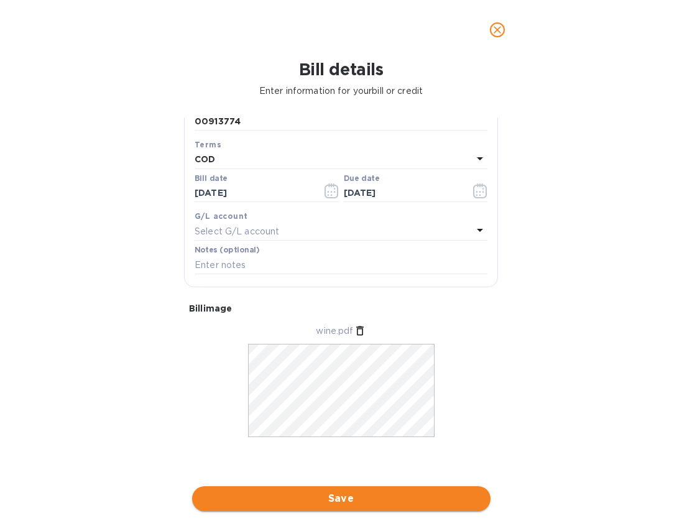
click at [366, 497] on span "Save" at bounding box center [341, 498] width 278 height 15
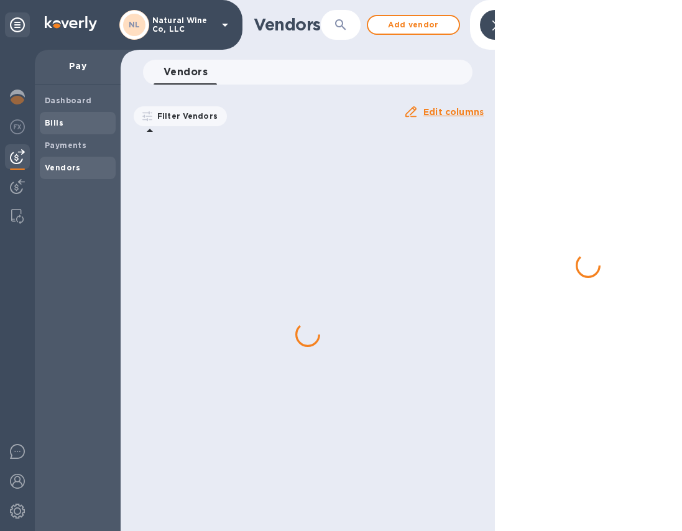
click at [70, 121] on span "Bills" at bounding box center [78, 123] width 66 height 12
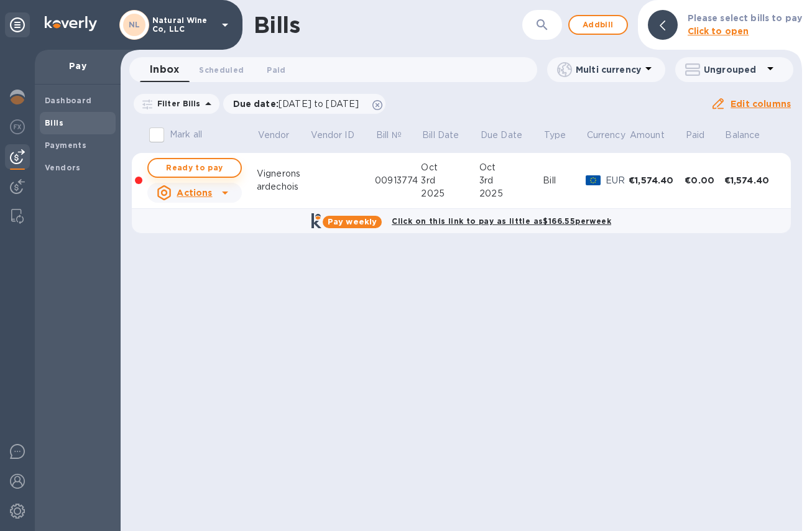
click at [210, 168] on span "Ready to pay" at bounding box center [194, 167] width 72 height 15
checkbox input "true"
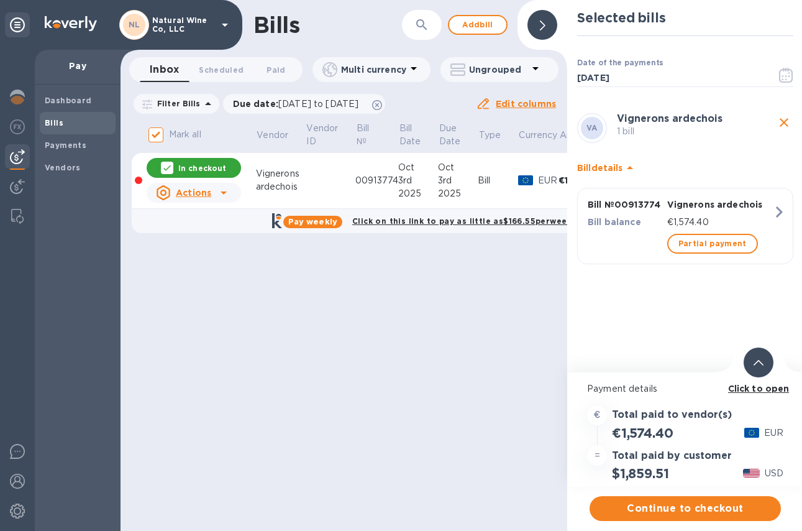
click at [753, 391] on b "Click to open" at bounding box center [759, 388] width 62 height 10
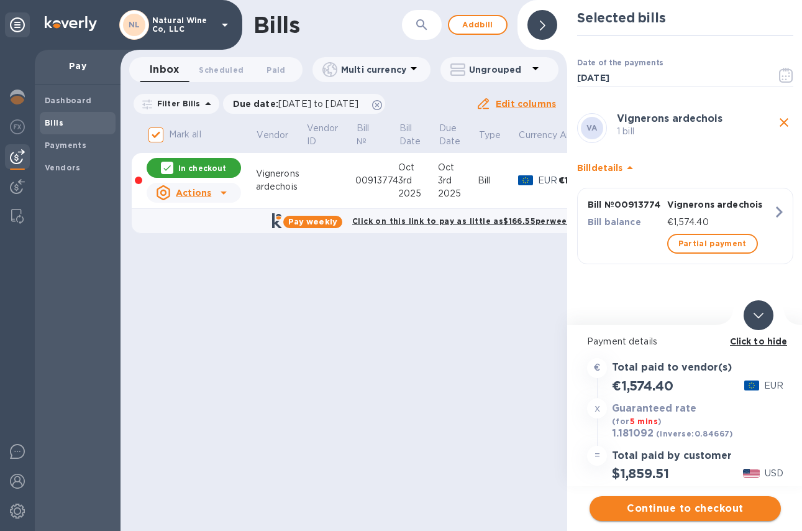
click at [630, 508] on span "Continue to checkout" at bounding box center [686, 508] width 172 height 15
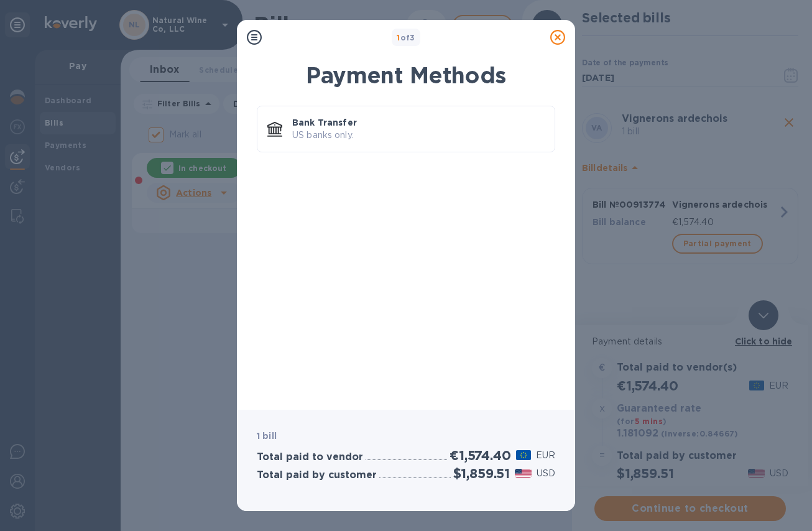
click at [560, 41] on icon at bounding box center [557, 37] width 15 height 15
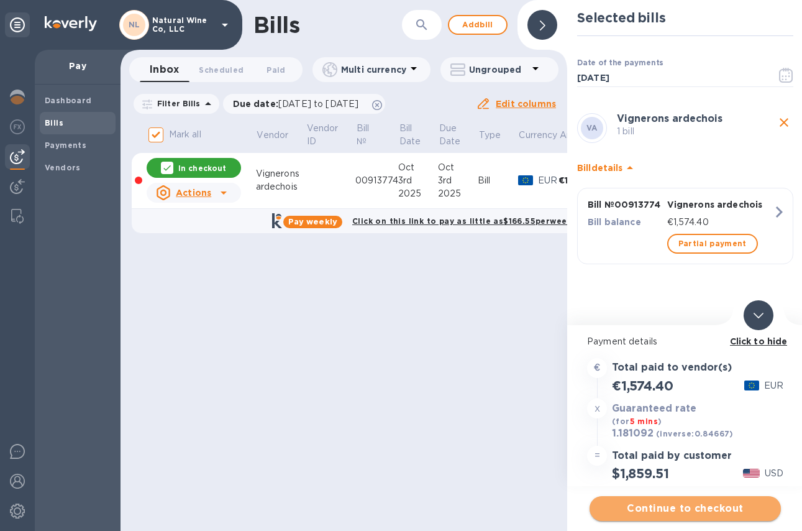
click at [646, 507] on span "Continue to checkout" at bounding box center [686, 508] width 172 height 15
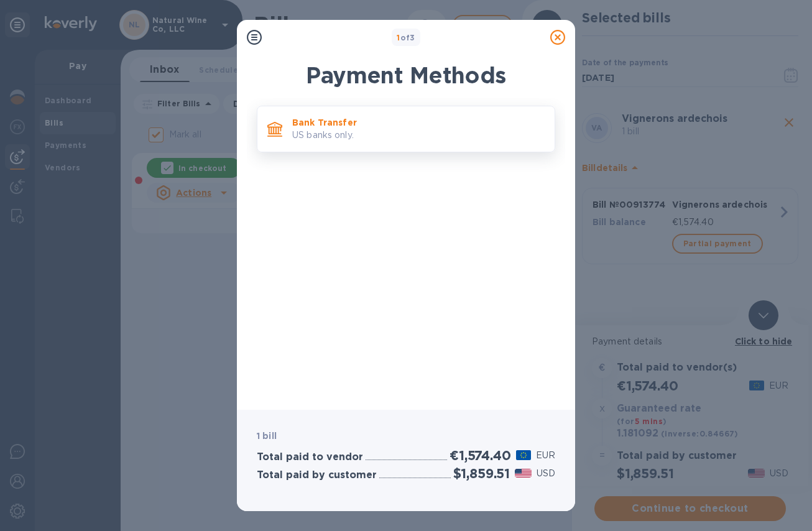
click at [359, 140] on p "US banks only." at bounding box center [418, 135] width 252 height 13
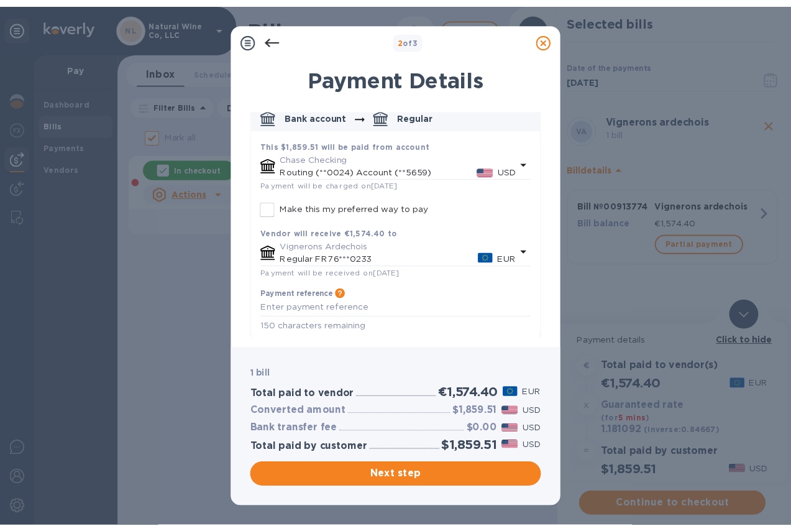
scroll to position [71, 0]
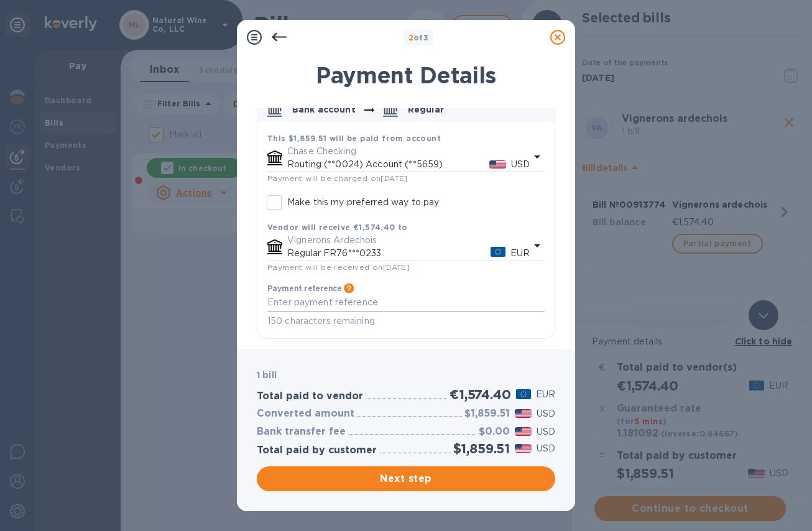
click at [300, 304] on textarea "default-method" at bounding box center [405, 302] width 277 height 11
click at [390, 478] on span "Next step" at bounding box center [406, 478] width 278 height 15
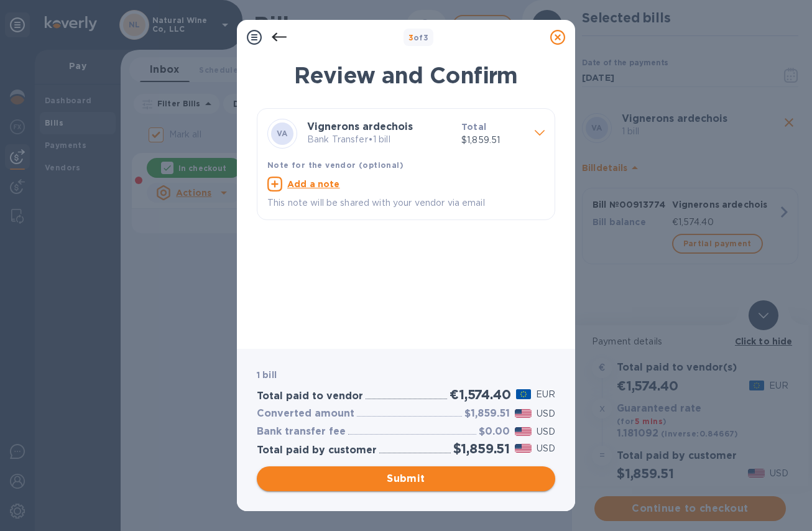
click at [390, 478] on span "Submit" at bounding box center [406, 478] width 278 height 15
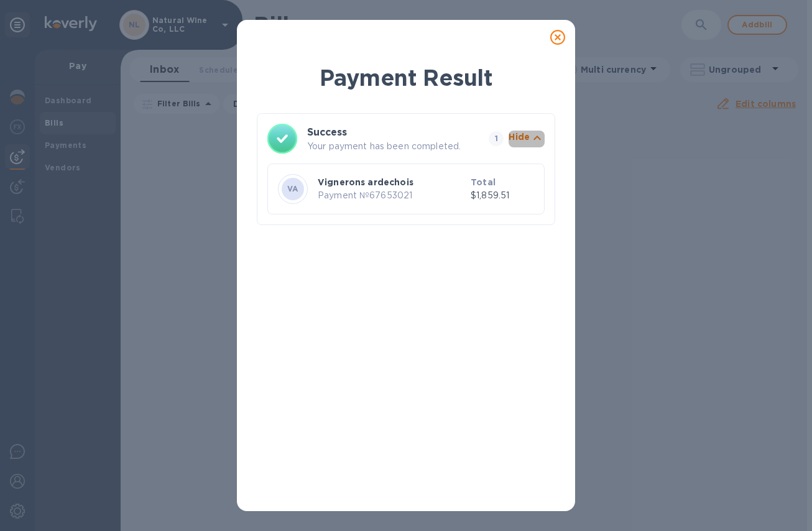
click at [540, 140] on icon "button" at bounding box center [536, 137] width 15 height 15
click at [538, 141] on icon "button" at bounding box center [536, 137] width 15 height 15
click at [559, 37] on icon at bounding box center [557, 37] width 15 height 15
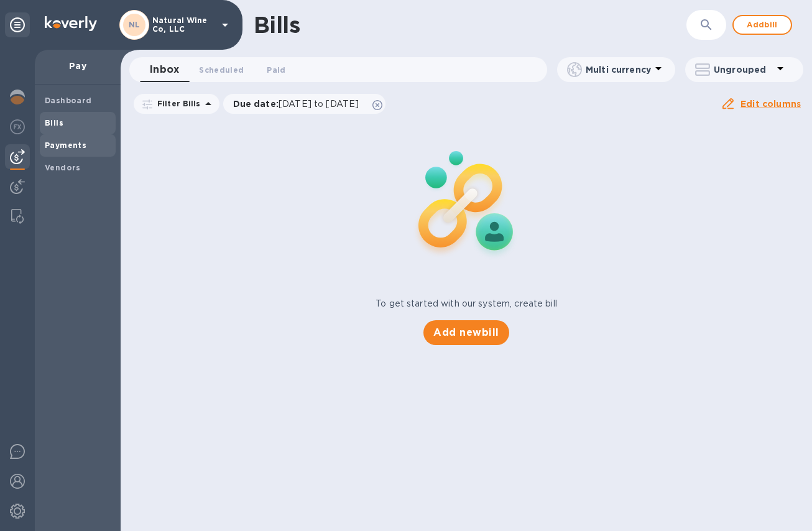
click at [90, 146] on span "Payments" at bounding box center [78, 145] width 66 height 12
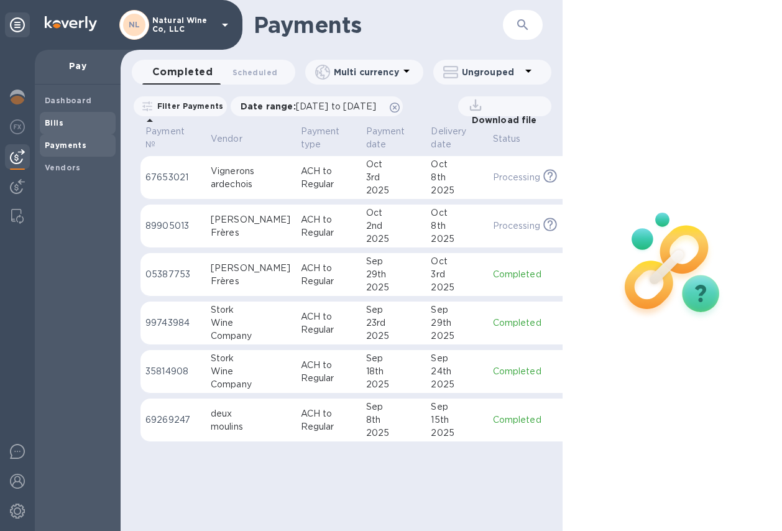
click at [53, 120] on b "Bills" at bounding box center [54, 122] width 19 height 9
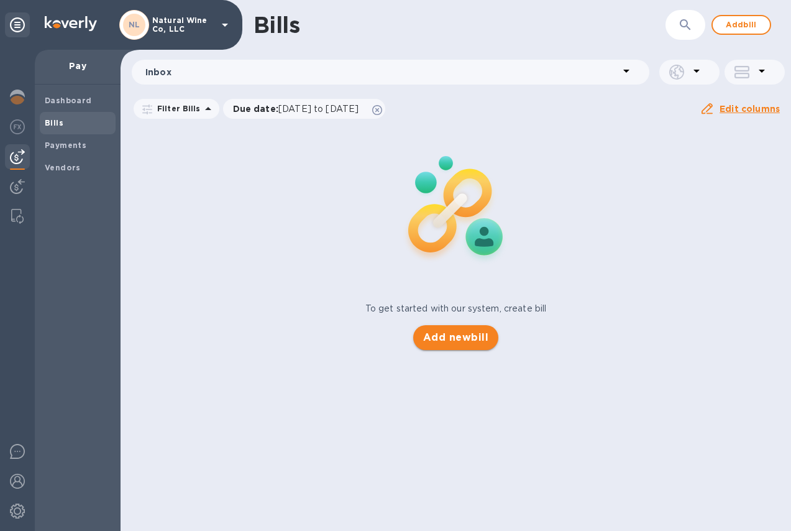
click at [469, 344] on span "Add new bill" at bounding box center [455, 337] width 65 height 15
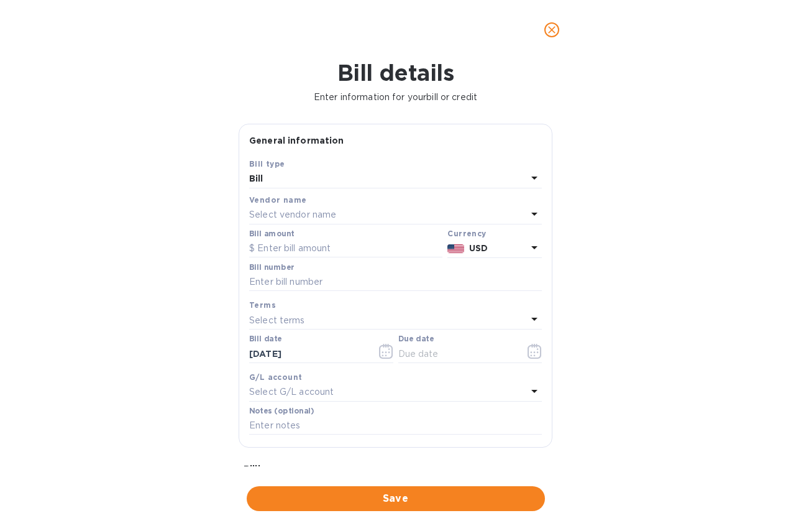
click at [281, 209] on p "Select vendor name" at bounding box center [292, 214] width 87 height 13
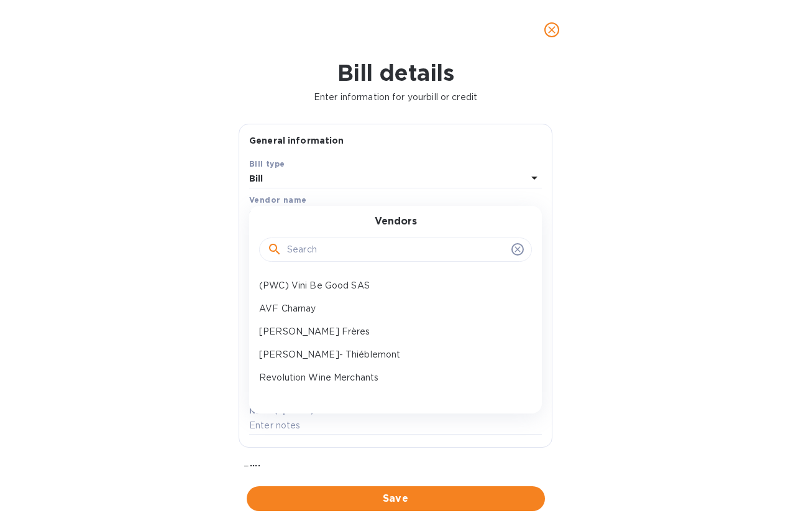
drag, startPoint x: 303, startPoint y: 249, endPoint x: 296, endPoint y: 252, distance: 7.5
click at [303, 249] on input "text" at bounding box center [396, 249] width 219 height 19
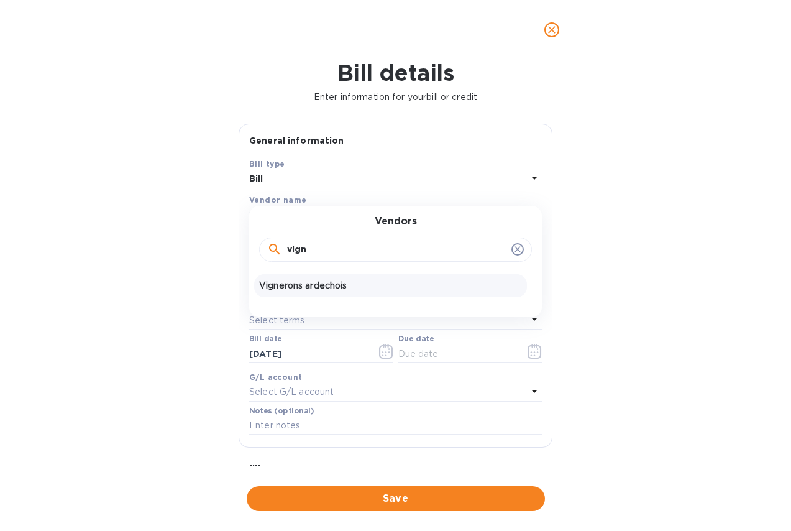
type input "vign"
click at [317, 290] on p "Vignerons ardechois" at bounding box center [390, 285] width 263 height 13
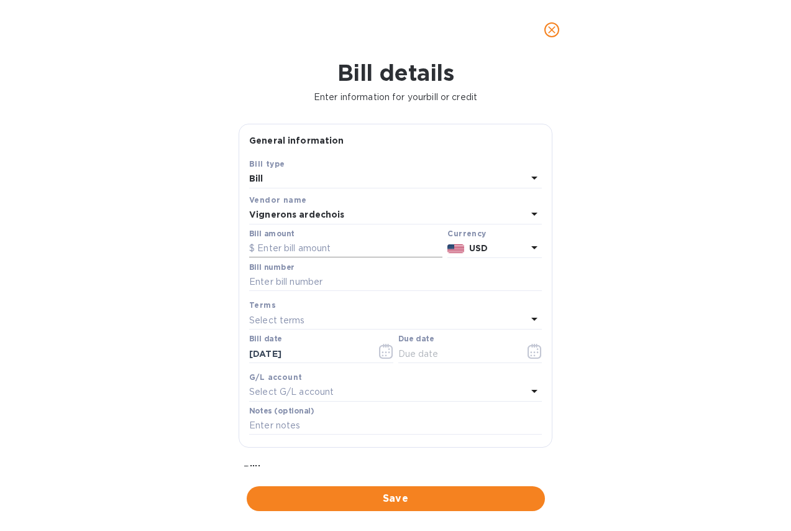
click at [295, 250] on input "text" at bounding box center [345, 248] width 193 height 19
type input "663.60"
click at [508, 246] on p "USD" at bounding box center [498, 248] width 58 height 13
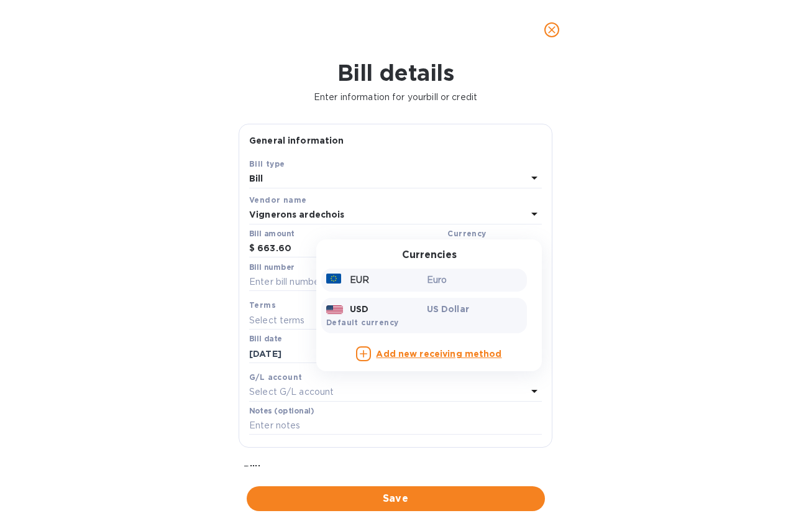
click at [454, 281] on p "Euro" at bounding box center [475, 279] width 96 height 13
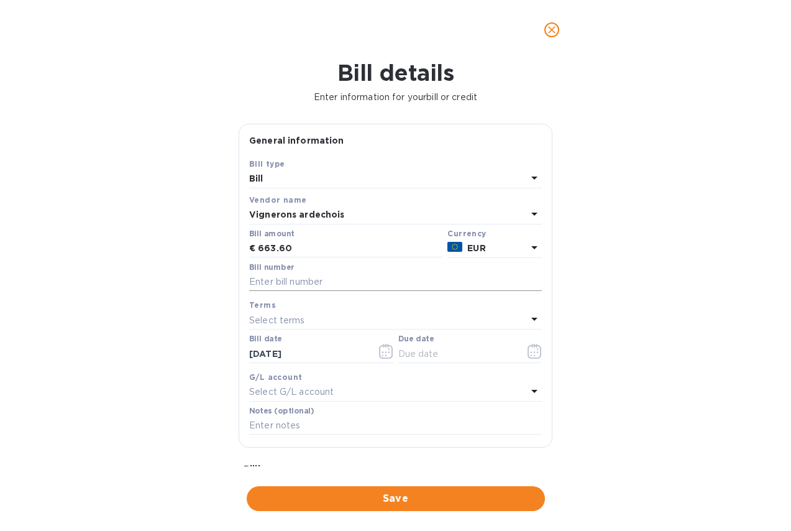
click at [297, 285] on input "text" at bounding box center [395, 282] width 293 height 19
paste input "00927982"
type input "00927982"
click at [528, 355] on icon "button" at bounding box center [535, 351] width 14 height 15
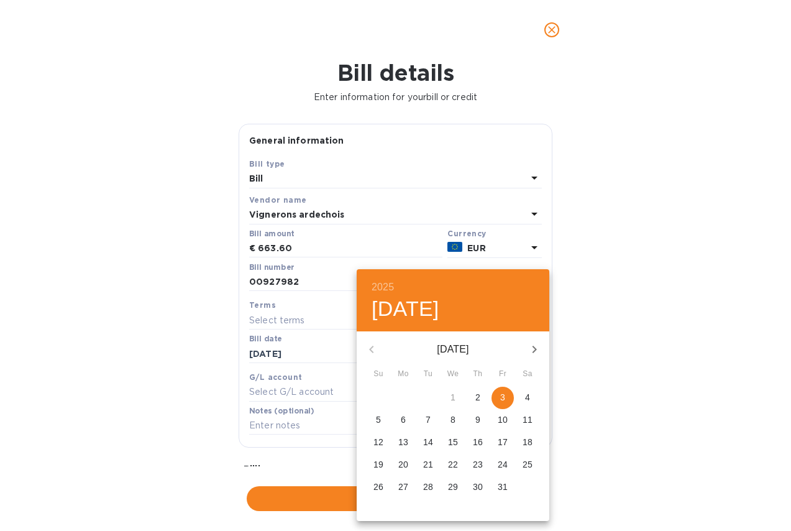
click at [507, 395] on span "3" at bounding box center [503, 397] width 22 height 12
type input "[DATE]"
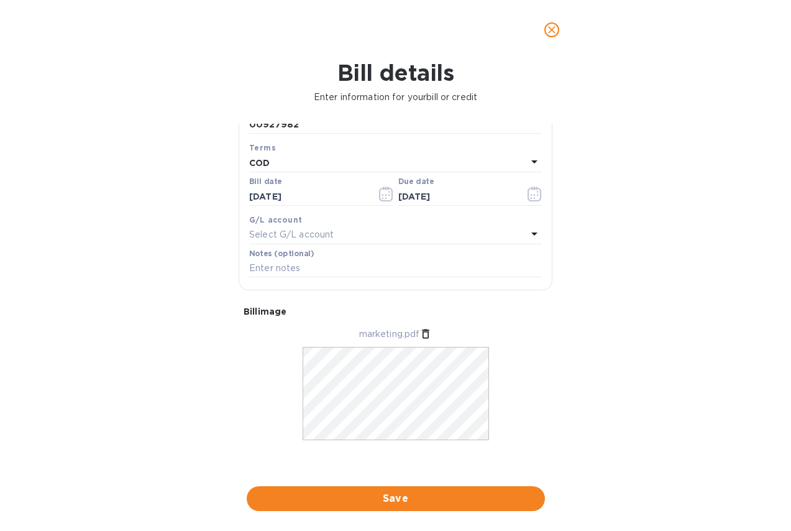
scroll to position [161, 0]
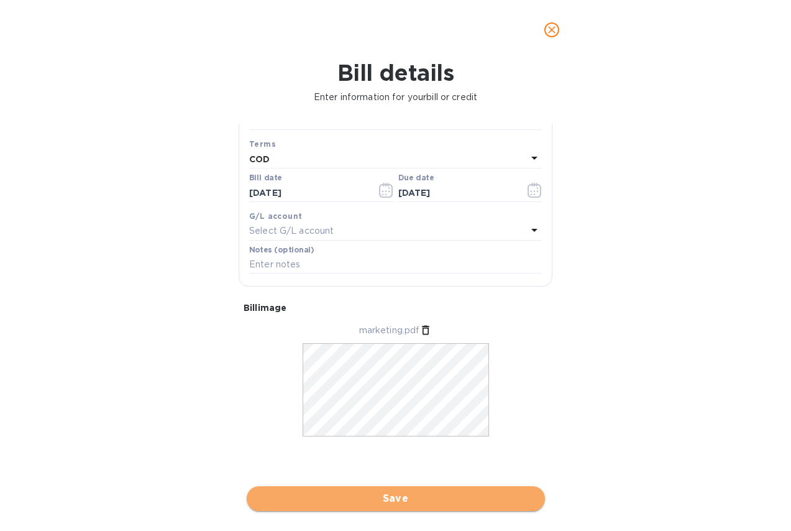
click at [370, 499] on span "Save" at bounding box center [396, 498] width 278 height 15
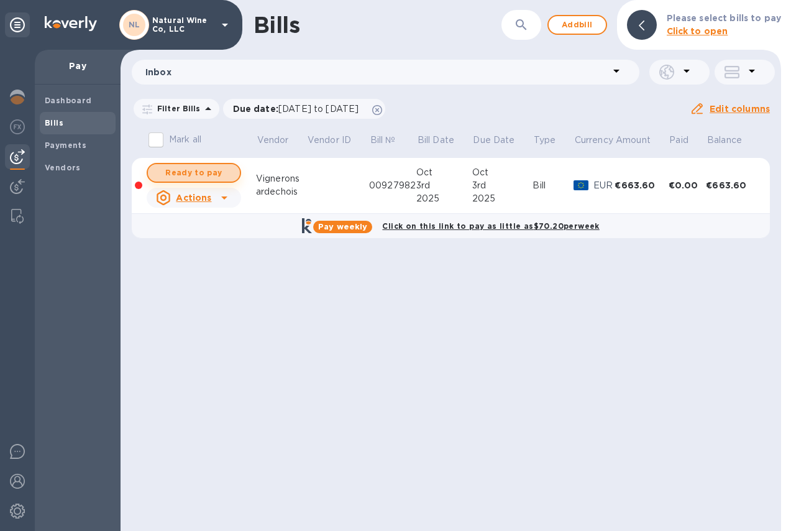
click at [186, 173] on span "Ready to pay" at bounding box center [194, 172] width 72 height 15
checkbox input "true"
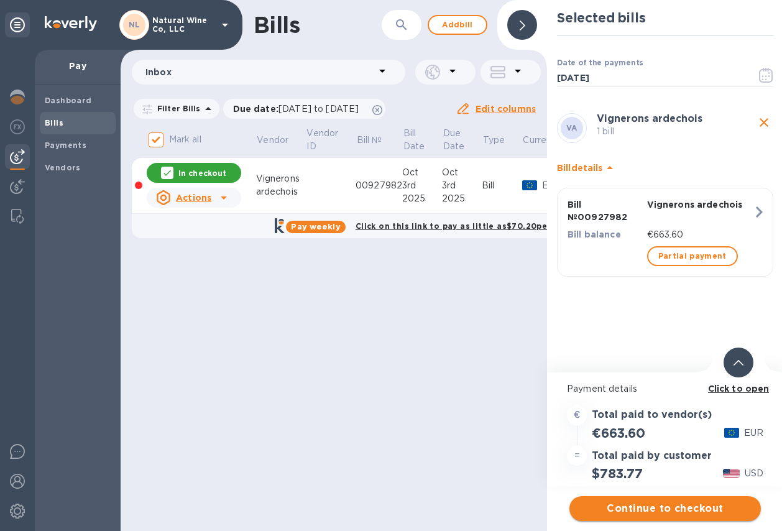
click at [656, 508] on span "Continue to checkout" at bounding box center [665, 508] width 172 height 15
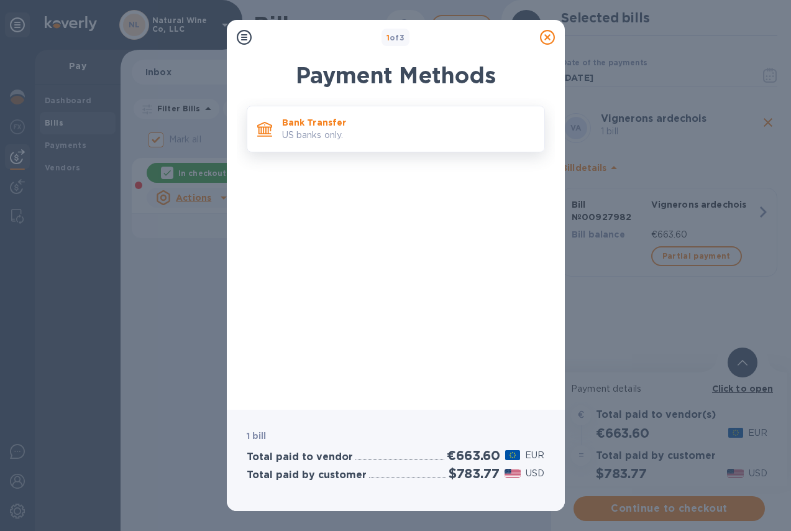
click at [293, 134] on p "US banks only." at bounding box center [408, 135] width 252 height 13
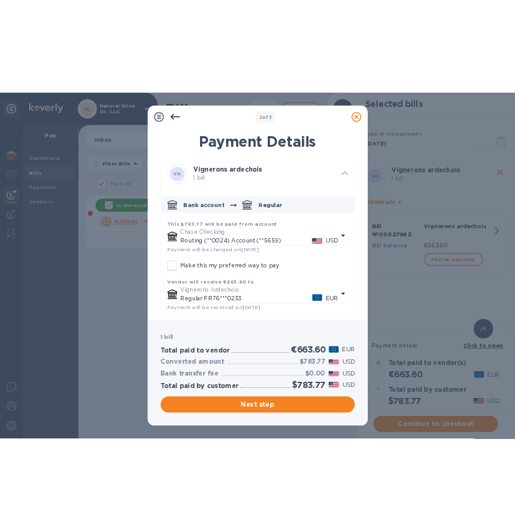
scroll to position [71, 0]
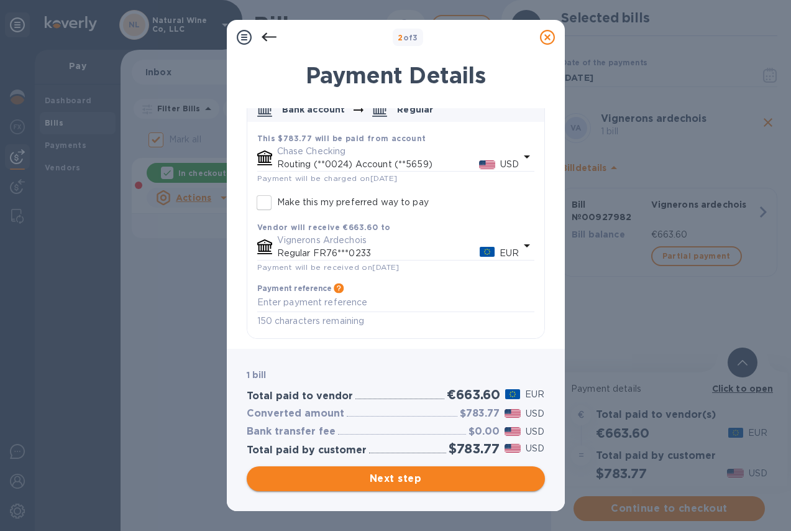
click at [388, 483] on span "Next step" at bounding box center [396, 478] width 278 height 15
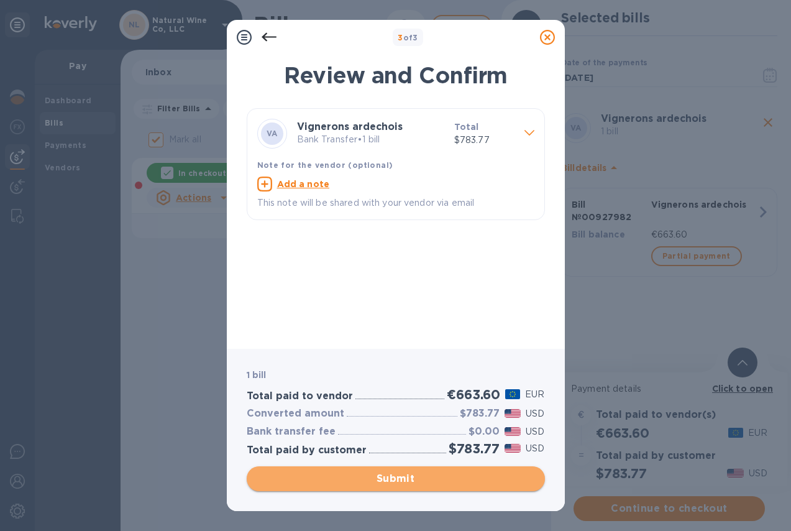
click at [352, 477] on span "Submit" at bounding box center [396, 478] width 278 height 15
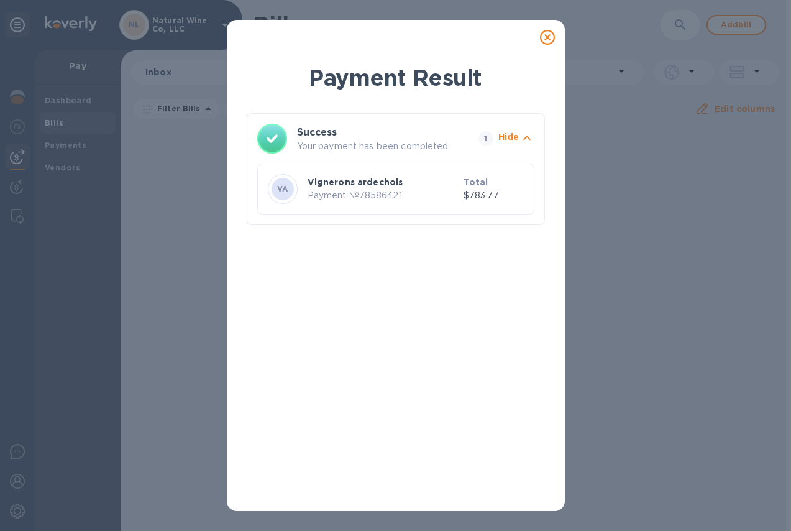
click at [548, 39] on icon at bounding box center [547, 37] width 15 height 15
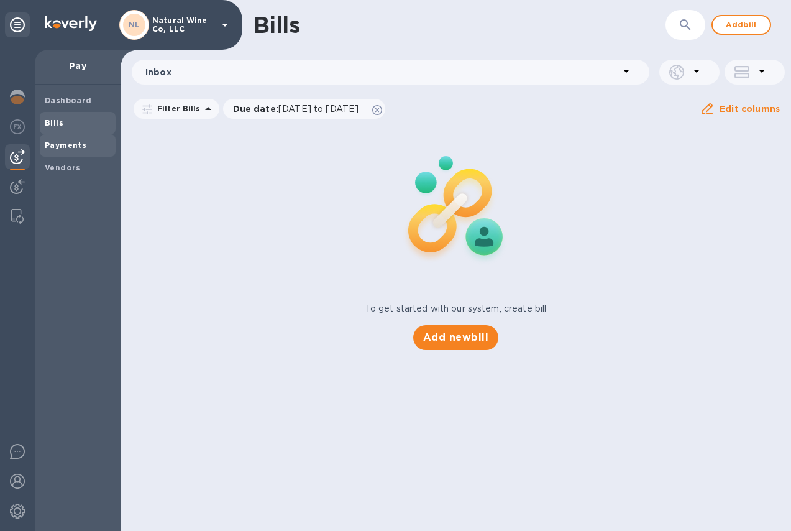
click at [81, 147] on b "Payments" at bounding box center [66, 144] width 42 height 9
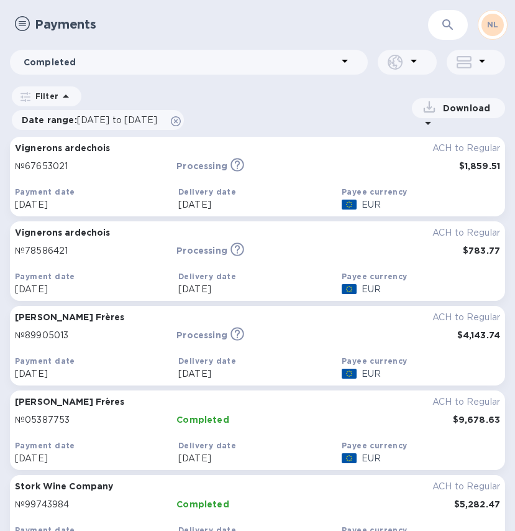
click at [415, 268] on div "Payee currency EUR" at bounding box center [420, 282] width 163 height 31
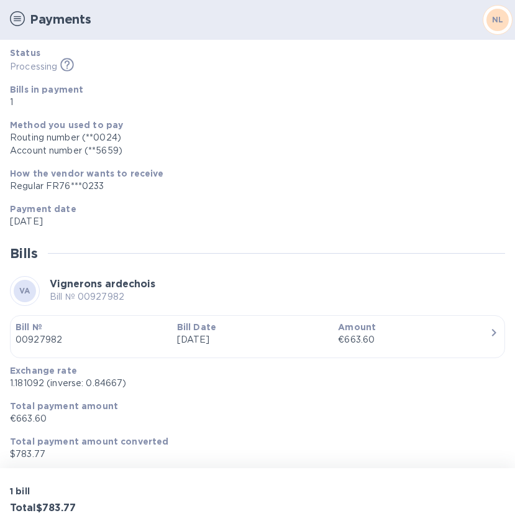
scroll to position [85, 0]
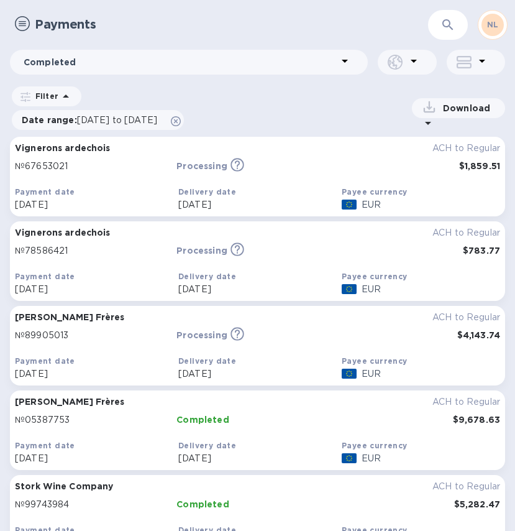
click at [306, 195] on div "Delivery date" at bounding box center [257, 191] width 158 height 13
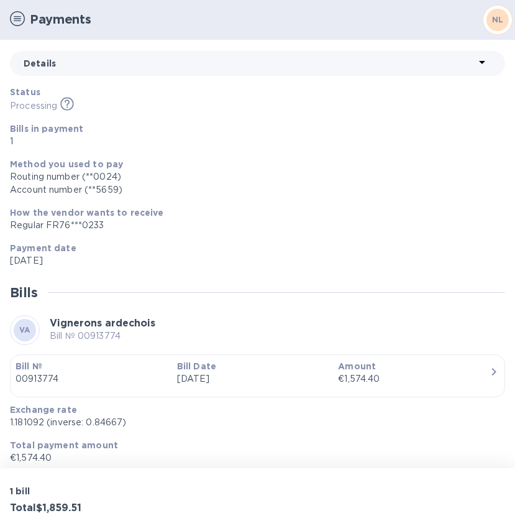
scroll to position [85, 0]
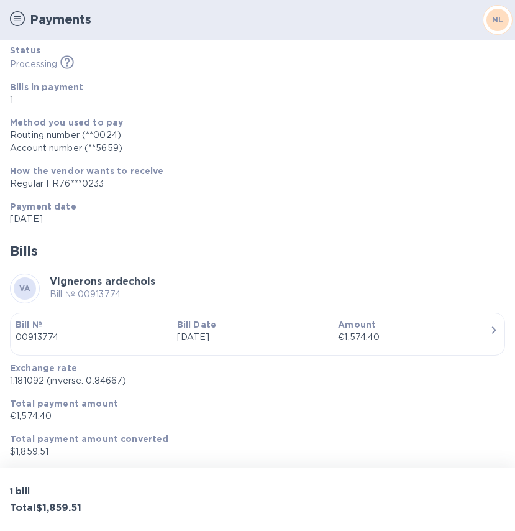
click at [399, 337] on div "€1,574.40" at bounding box center [414, 337] width 152 height 13
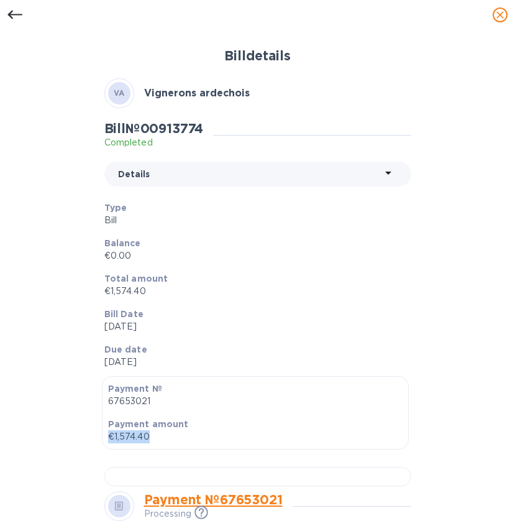
drag, startPoint x: 152, startPoint y: 436, endPoint x: 103, endPoint y: 434, distance: 49.2
click at [103, 434] on div "Payment № 67653021 Payment amount €1,574.40" at bounding box center [255, 412] width 307 height 73
copy p "€1,574.40"
click at [18, 13] on icon at bounding box center [14, 14] width 15 height 15
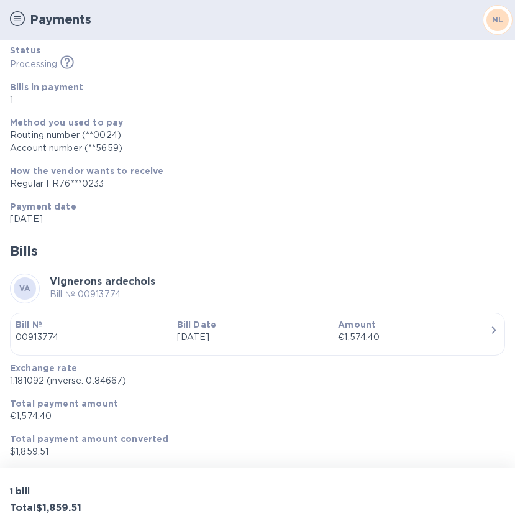
click at [21, 20] on img at bounding box center [17, 18] width 15 height 15
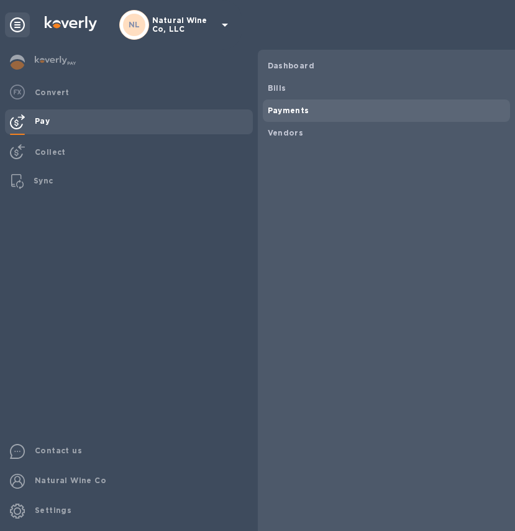
click at [319, 108] on span "Payments" at bounding box center [387, 110] width 238 height 12
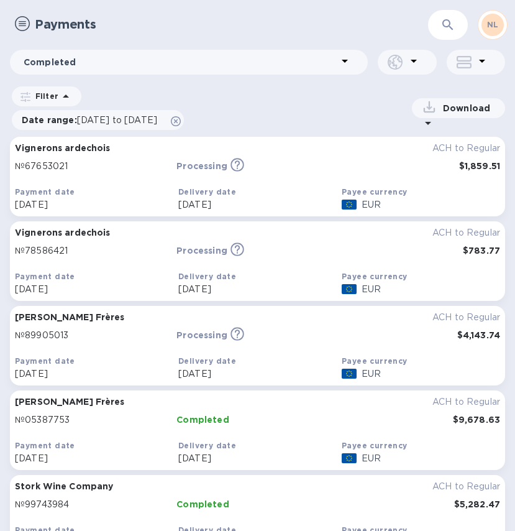
click at [459, 280] on div "EUR" at bounding box center [431, 289] width 144 height 18
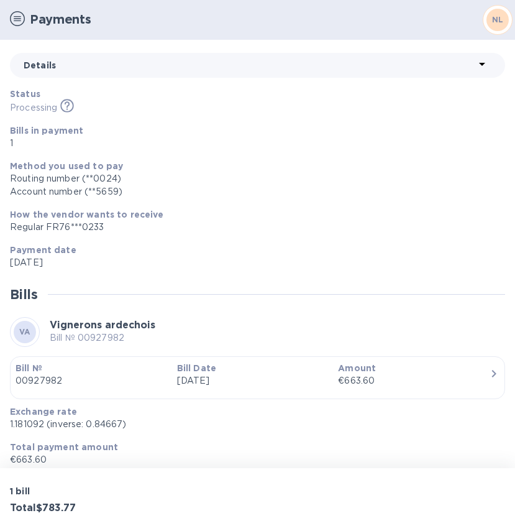
scroll to position [85, 0]
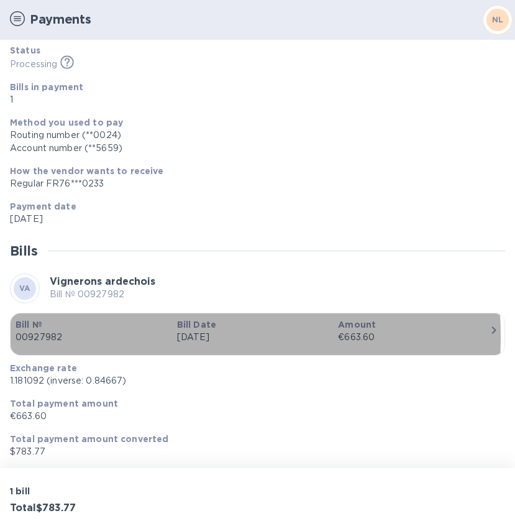
drag, startPoint x: 70, startPoint y: 336, endPoint x: 28, endPoint y: 336, distance: 42.3
click at [28, 336] on p "00927982" at bounding box center [92, 337] width 152 height 13
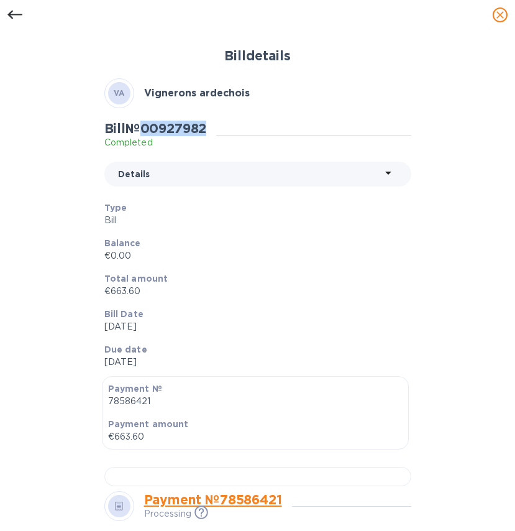
drag, startPoint x: 214, startPoint y: 129, endPoint x: 148, endPoint y: 126, distance: 66.6
click at [148, 126] on div "Bill № 00927982 Completed" at bounding box center [160, 135] width 112 height 29
copy h2 "00927982"
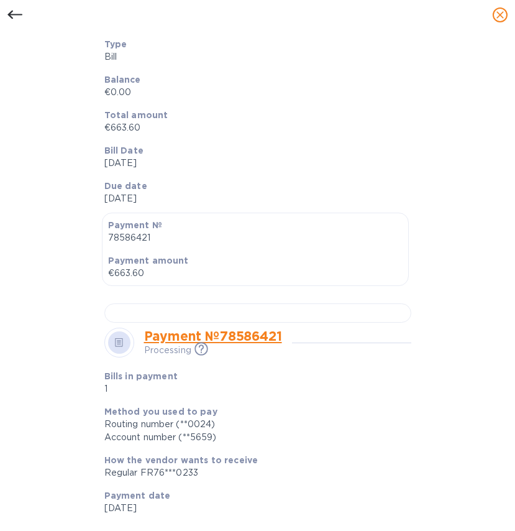
scroll to position [201, 0]
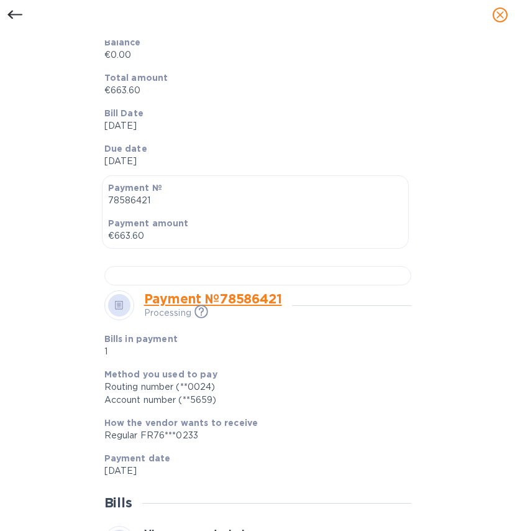
click at [8, 11] on icon at bounding box center [14, 14] width 15 height 15
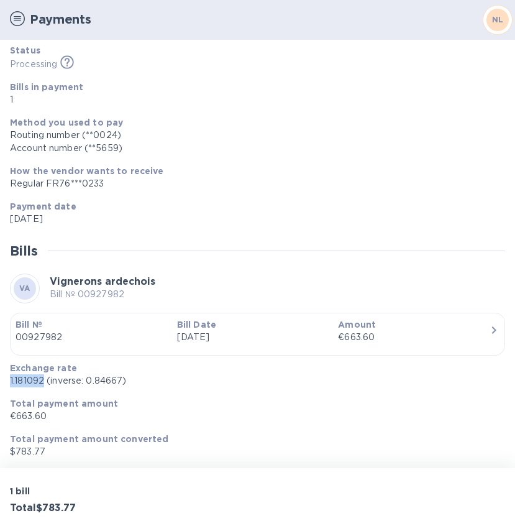
drag, startPoint x: 45, startPoint y: 381, endPoint x: 8, endPoint y: 378, distance: 36.8
click at [8, 378] on div "Exchange rate 1.181092 (inverse: 0.84667)" at bounding box center [252, 374] width 495 height 35
copy p "1.181092"
